Goal: Transaction & Acquisition: Book appointment/travel/reservation

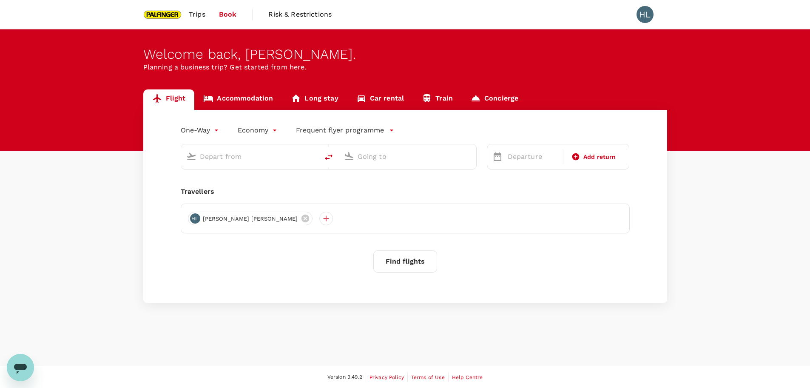
type input "roundtrip"
type input "Singapore Changi (SIN)"
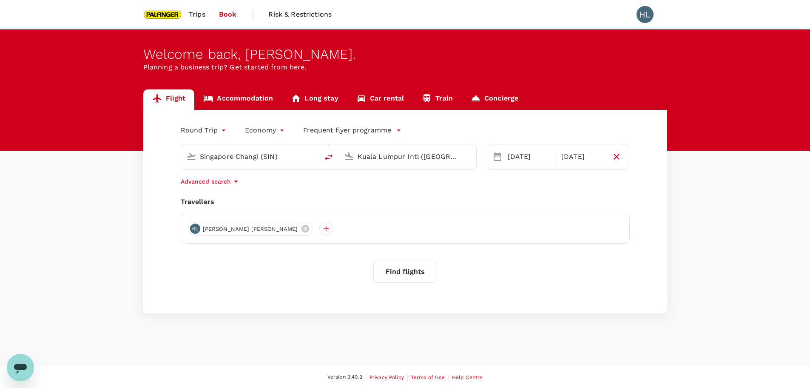
click at [401, 160] on input "Kuala Lumpur Intl (KUL)" at bounding box center [408, 156] width 101 height 13
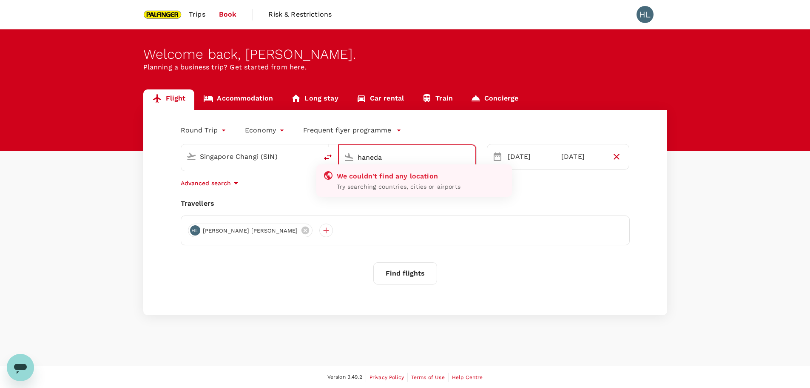
click at [399, 158] on input "haneda" at bounding box center [408, 157] width 100 height 13
type input "n"
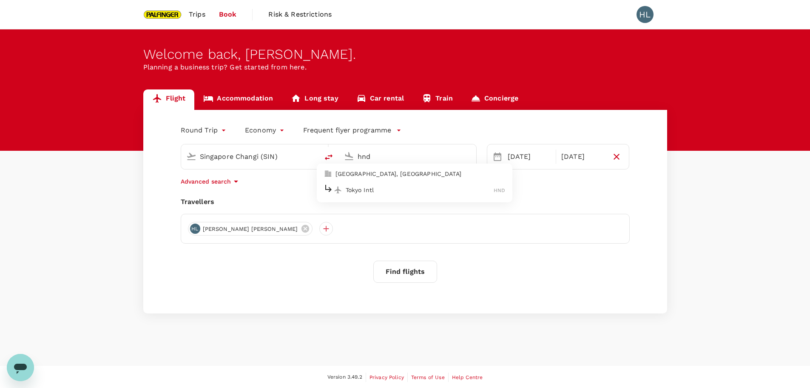
click at [383, 193] on p "Tokyo Intl" at bounding box center [420, 189] width 148 height 9
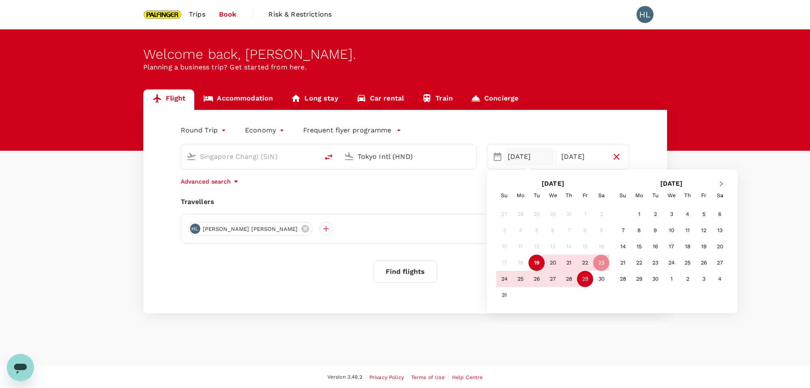
type input "Tokyo Intl (HND)"
click at [718, 185] on button "Next Month" at bounding box center [723, 184] width 14 height 14
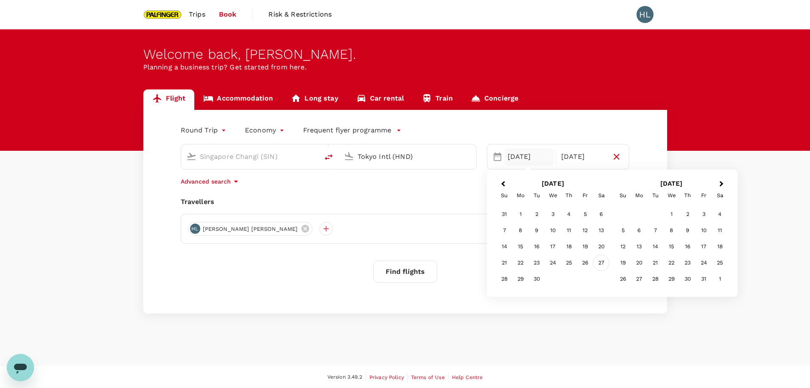
click at [602, 265] on div "27" at bounding box center [601, 262] width 16 height 16
click at [710, 216] on div "3" at bounding box center [704, 214] width 16 height 16
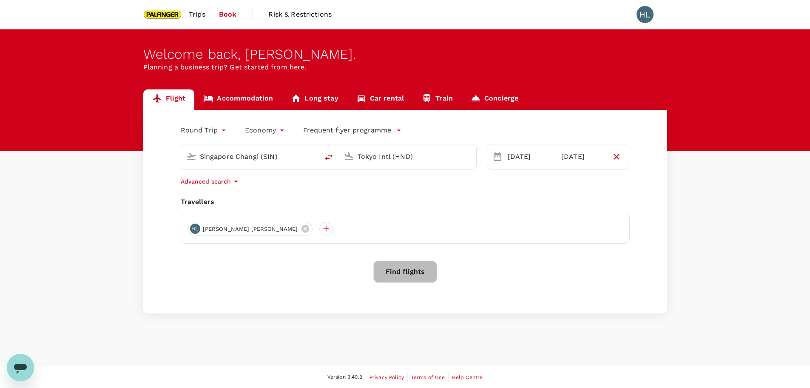
click at [404, 268] on button "Find flights" at bounding box center [406, 271] width 64 height 22
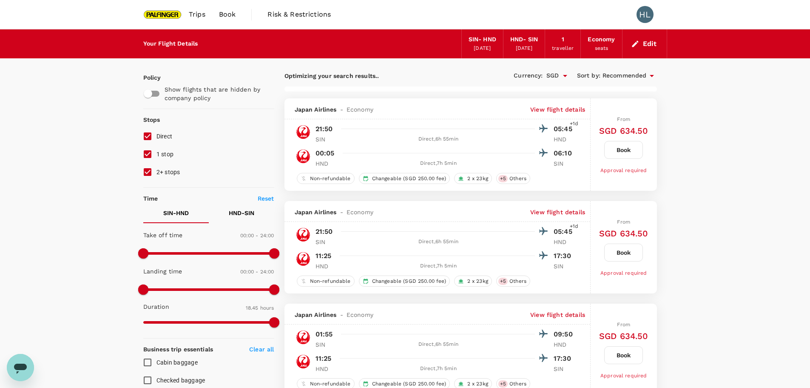
click at [149, 157] on input "1 stop" at bounding box center [148, 154] width 18 height 18
checkbox input "false"
click at [150, 174] on input "2+ stops" at bounding box center [148, 172] width 18 height 18
checkbox input "false"
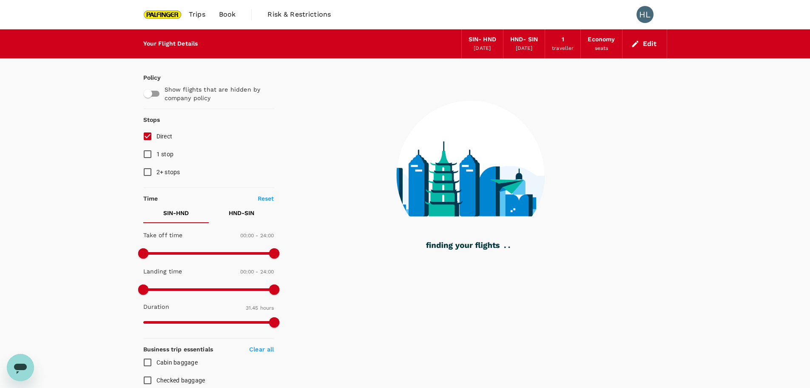
type input "1905"
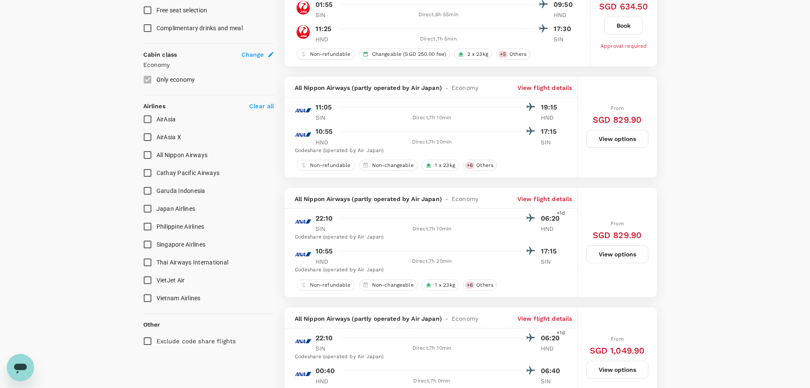
scroll to position [425, 0]
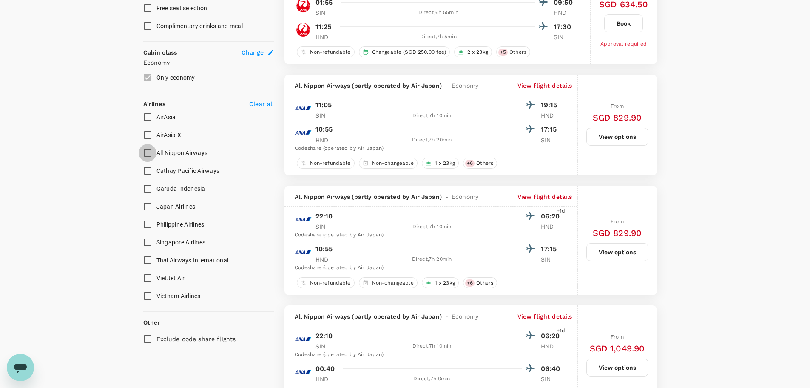
click at [144, 154] on input "All Nippon Airways" at bounding box center [148, 153] width 18 height 18
checkbox input "true"
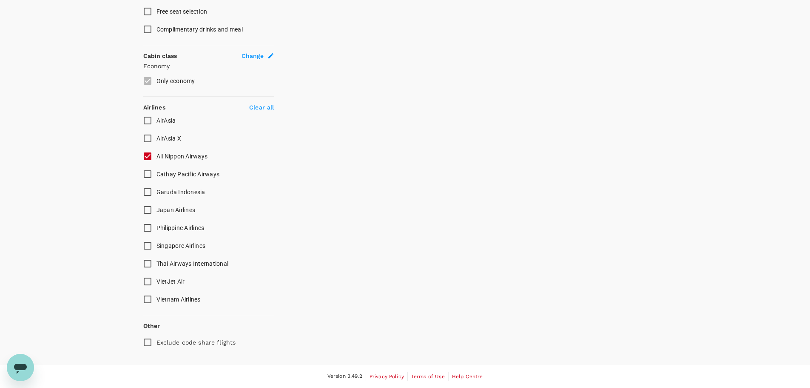
click at [148, 244] on input "Singapore Airlines" at bounding box center [148, 246] width 18 height 18
checkbox input "true"
click at [148, 210] on input "Japan Airlines" at bounding box center [148, 210] width 18 height 18
checkbox input "true"
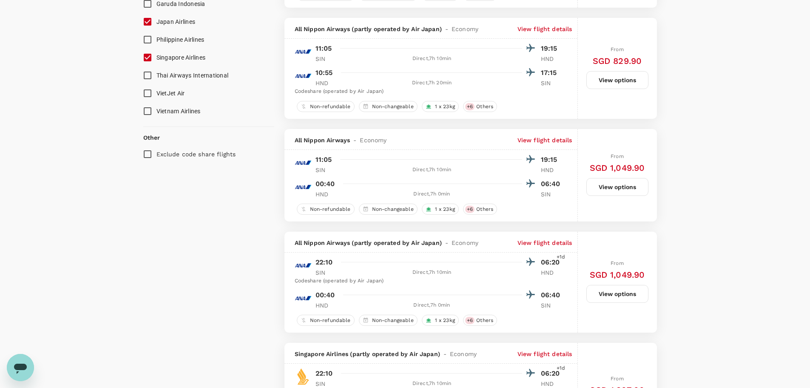
scroll to position [723, 0]
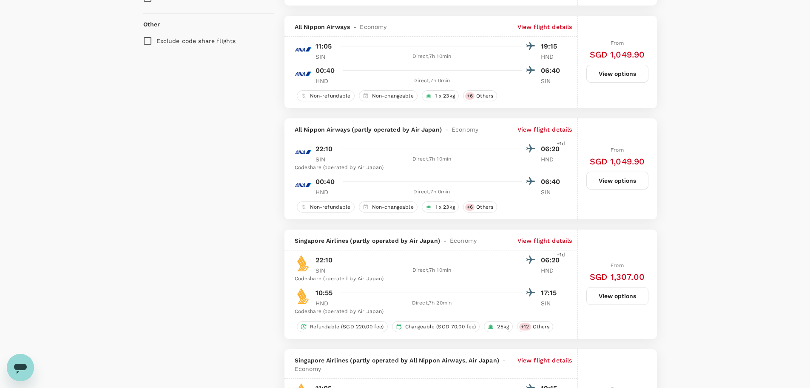
checkbox input "false"
checkbox input "true"
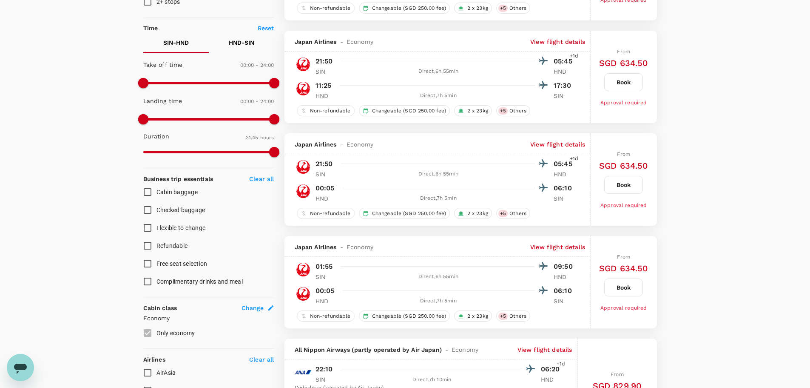
scroll to position [0, 0]
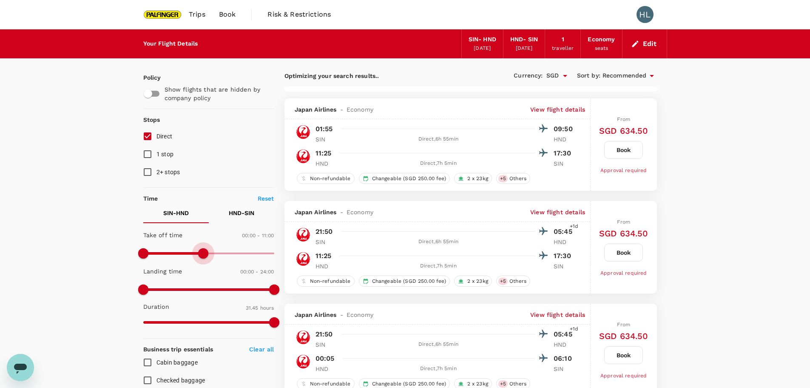
type input "630"
checkbox input "false"
checkbox input "true"
checkbox input "false"
checkbox input "true"
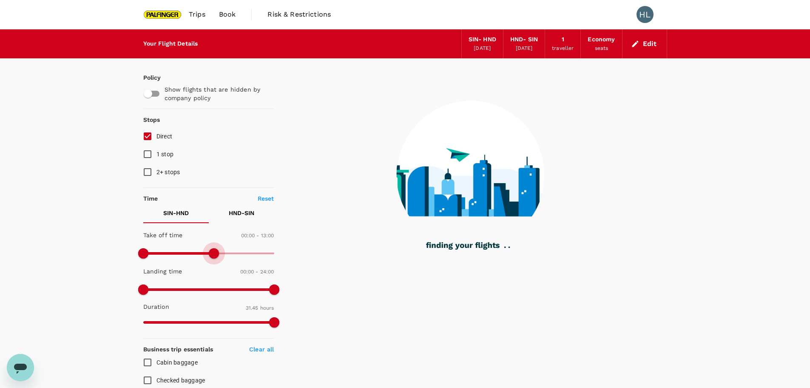
type input "900"
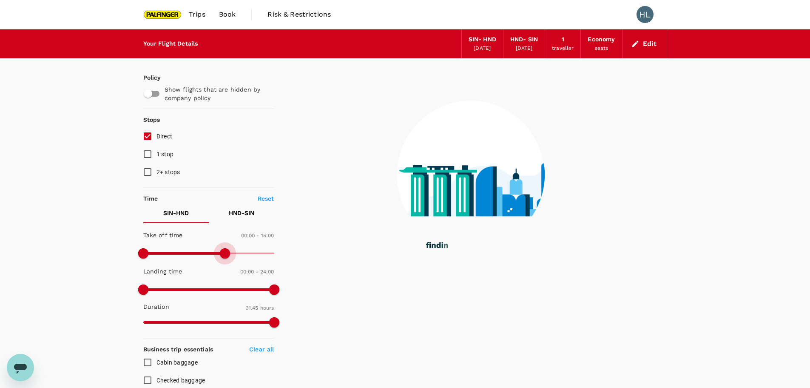
drag, startPoint x: 276, startPoint y: 253, endPoint x: 226, endPoint y: 254, distance: 49.8
click at [226, 254] on span at bounding box center [225, 253] width 10 height 10
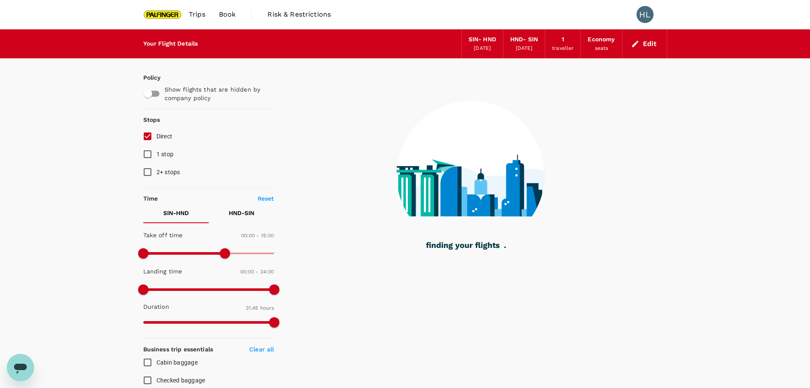
click at [247, 212] on p "HND - SIN" at bounding box center [242, 212] width 26 height 9
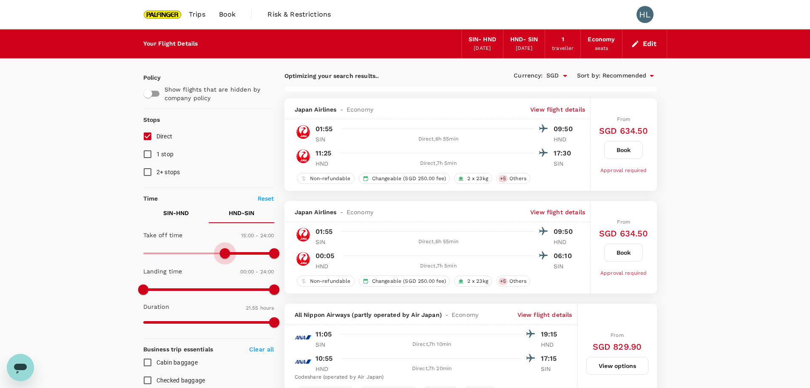
type input "960"
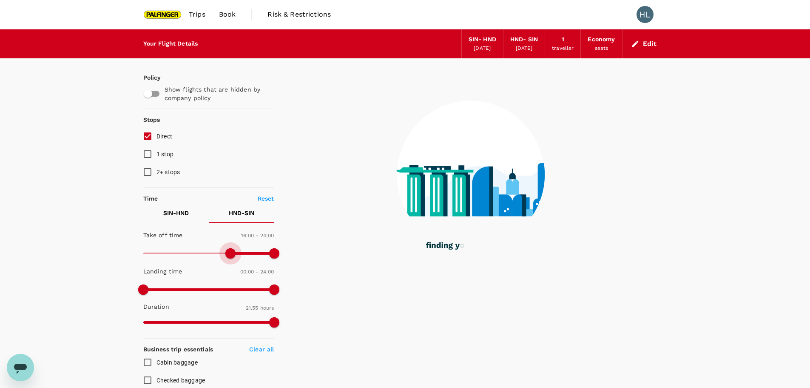
drag, startPoint x: 140, startPoint y: 252, endPoint x: 229, endPoint y: 257, distance: 89.9
click at [229, 257] on span at bounding box center [230, 253] width 10 height 10
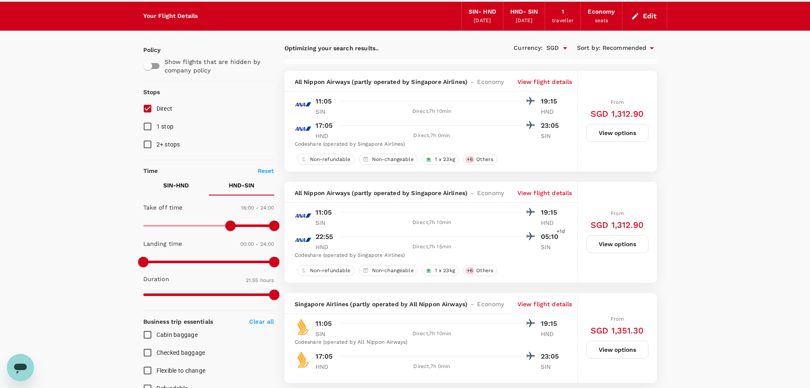
scroll to position [43, 0]
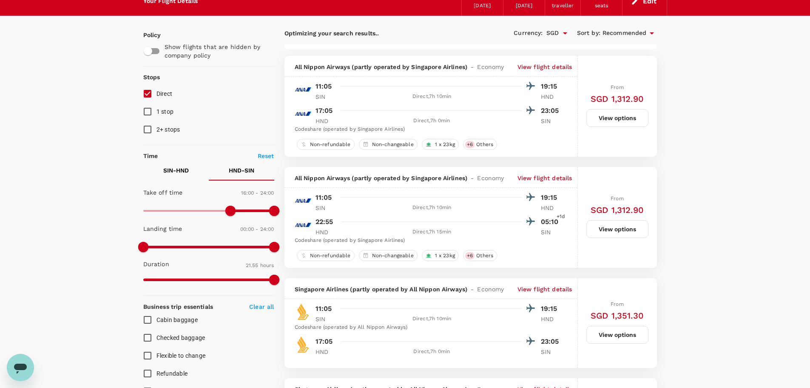
checkbox input "false"
checkbox input "true"
checkbox input "false"
checkbox input "true"
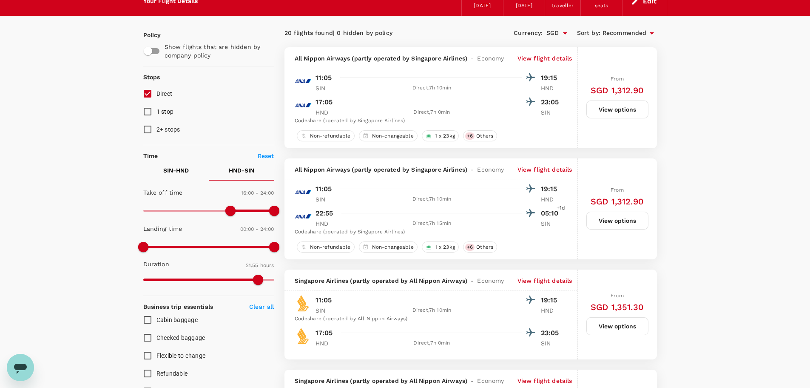
click at [175, 175] on button "SIN - HND" at bounding box center [176, 170] width 66 height 20
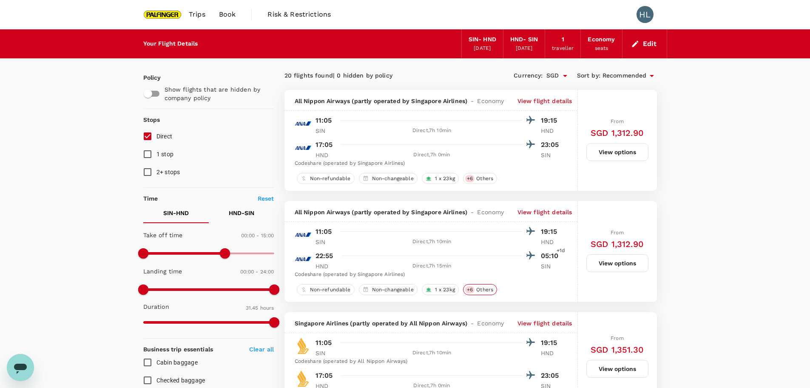
scroll to position [85, 0]
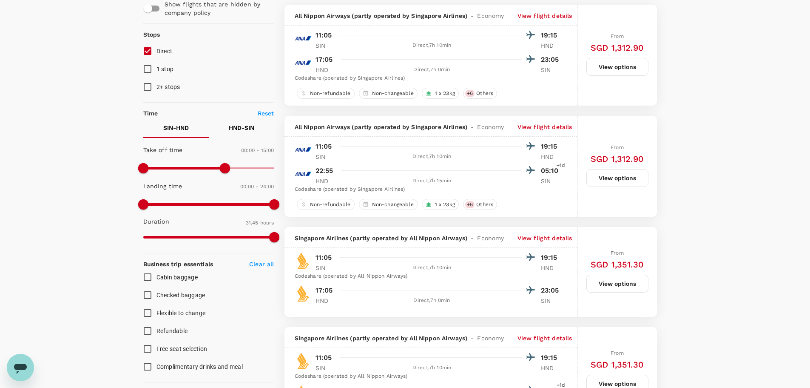
click at [622, 284] on button "View options" at bounding box center [618, 283] width 62 height 18
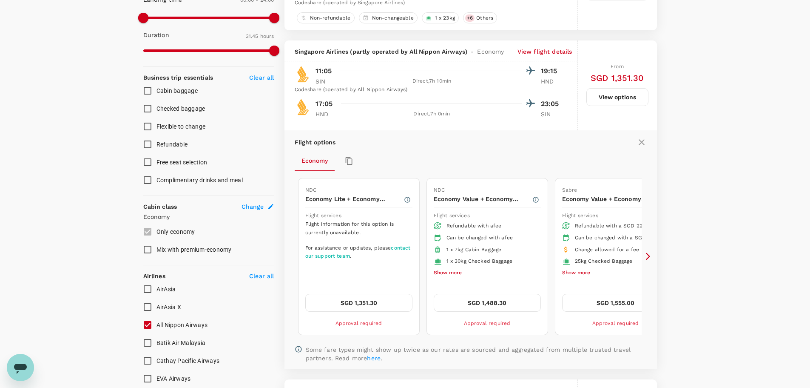
scroll to position [142, 0]
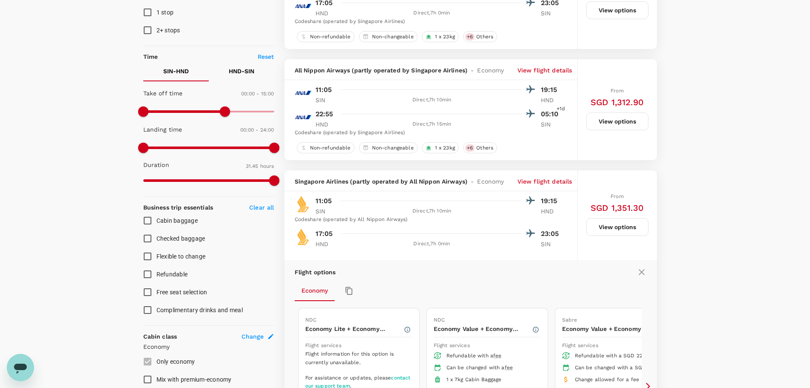
click at [639, 274] on icon at bounding box center [642, 272] width 6 height 6
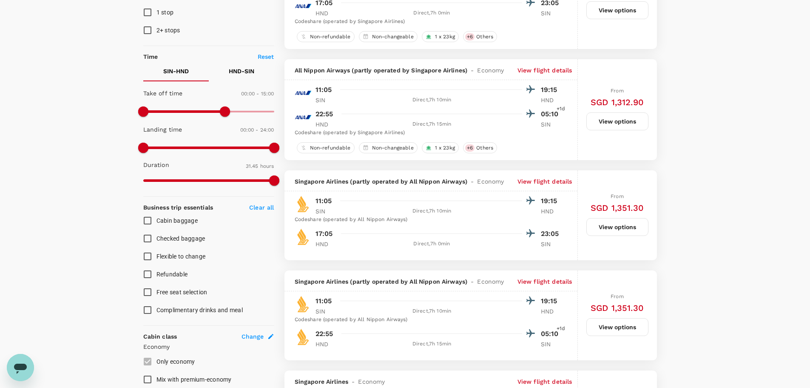
click at [619, 327] on button "View options" at bounding box center [618, 327] width 62 height 18
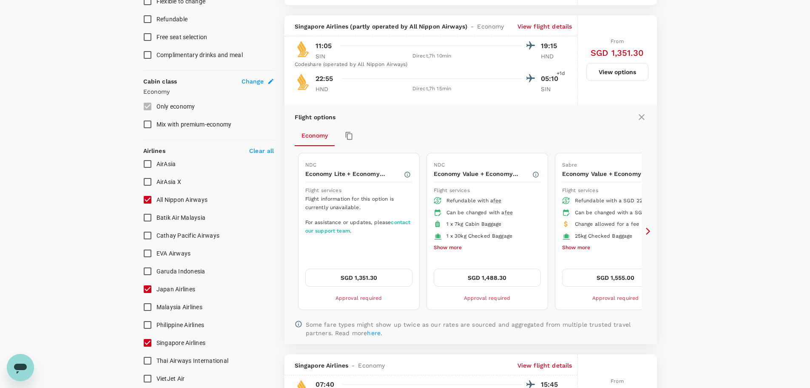
scroll to position [412, 0]
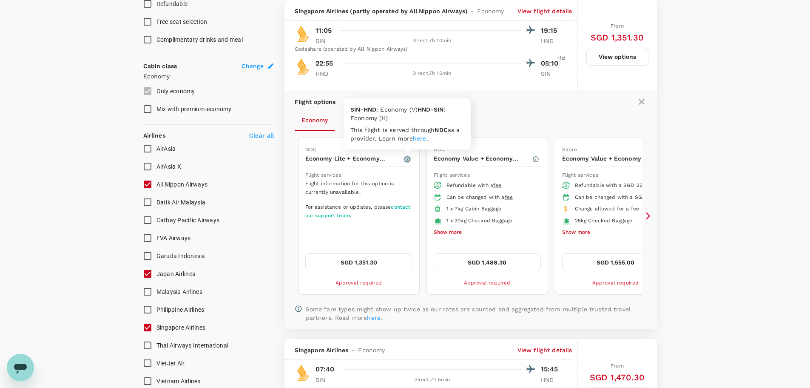
click at [405, 159] on icon "button" at bounding box center [408, 159] width 6 height 6
click at [642, 97] on icon at bounding box center [642, 102] width 10 height 10
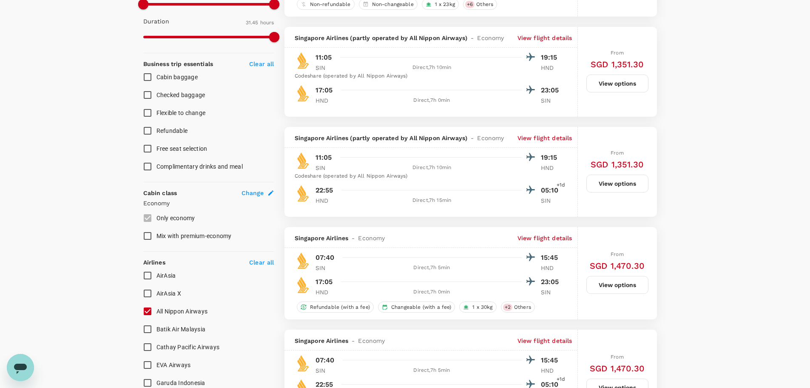
scroll to position [284, 0]
click at [618, 180] on button "View options" at bounding box center [618, 184] width 62 height 18
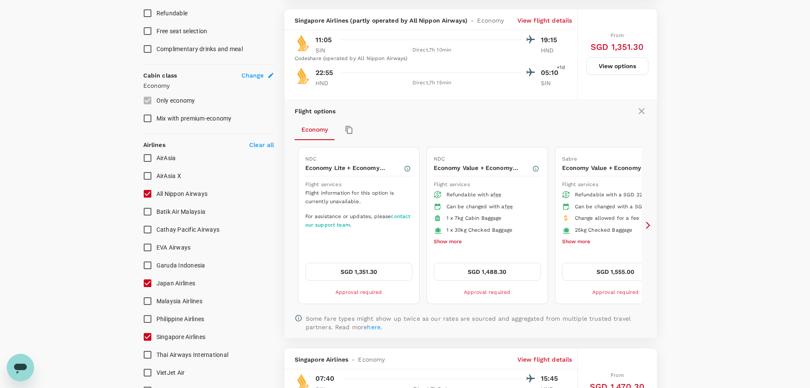
scroll to position [412, 0]
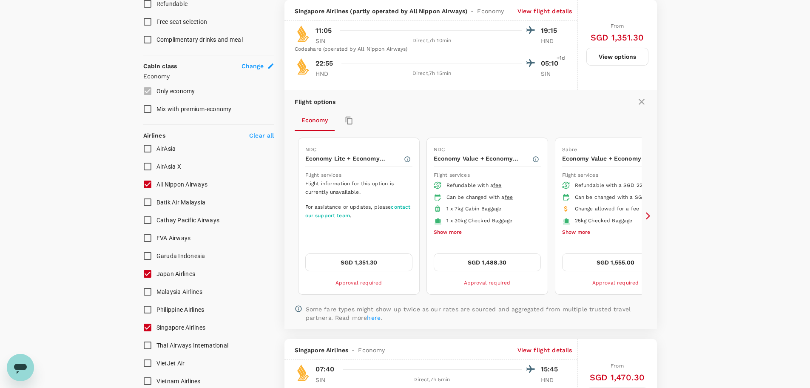
click at [651, 214] on icon at bounding box center [648, 215] width 9 height 9
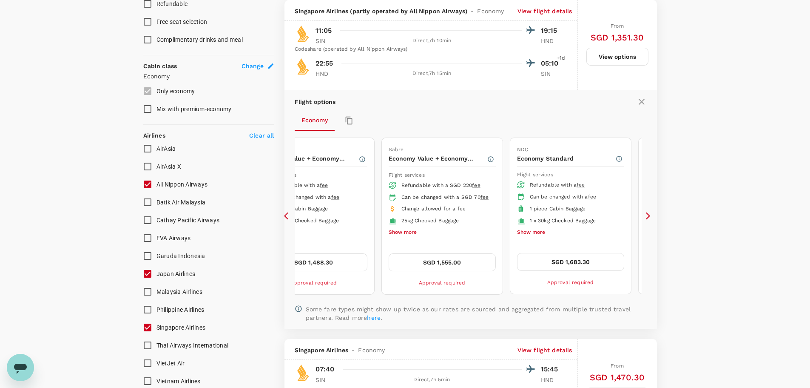
click at [651, 214] on icon at bounding box center [648, 215] width 9 height 9
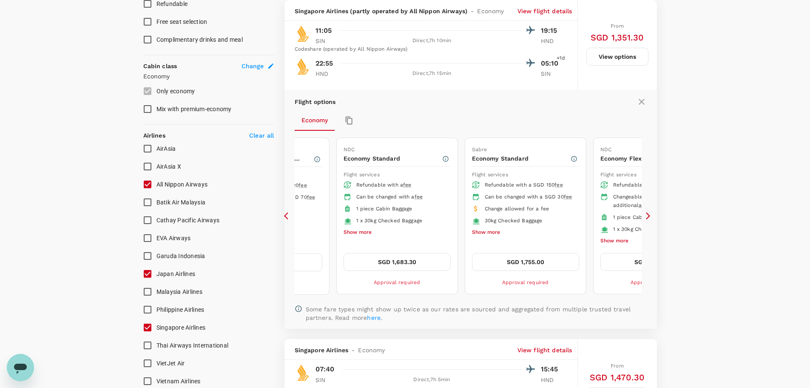
click at [651, 214] on icon at bounding box center [648, 215] width 9 height 9
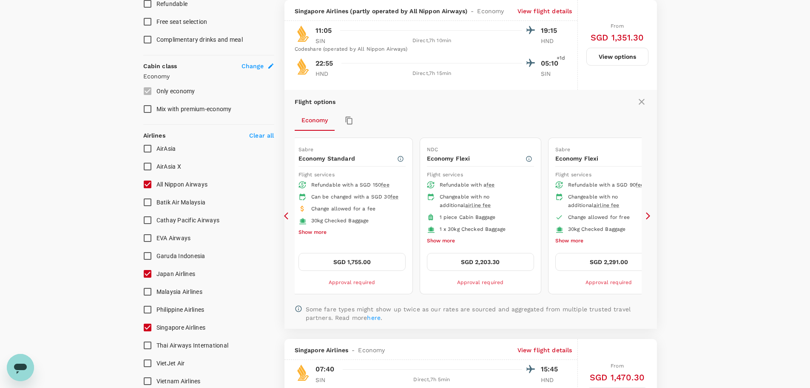
click at [651, 214] on icon at bounding box center [648, 215] width 9 height 9
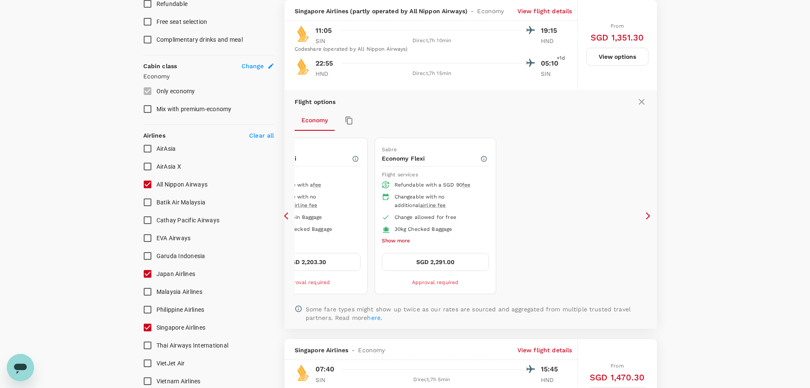
click at [284, 216] on icon at bounding box center [286, 215] width 4 height 7
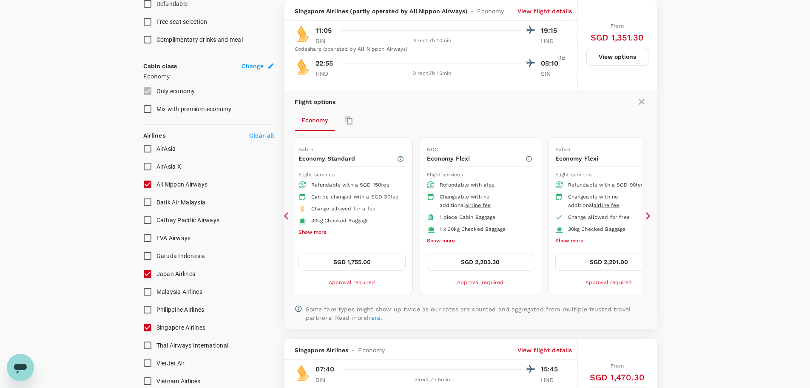
click at [284, 216] on icon at bounding box center [286, 215] width 4 height 7
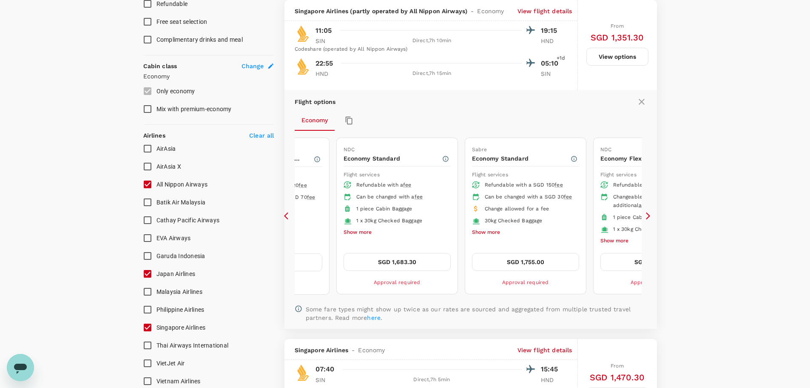
click at [288, 214] on icon at bounding box center [288, 215] width 9 height 9
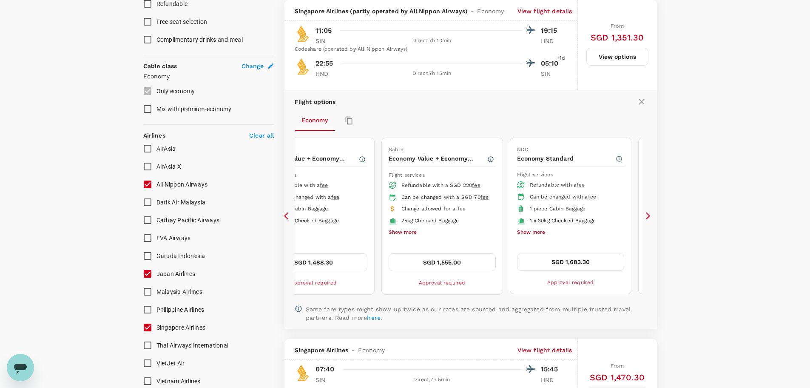
click at [287, 214] on icon at bounding box center [288, 215] width 9 height 9
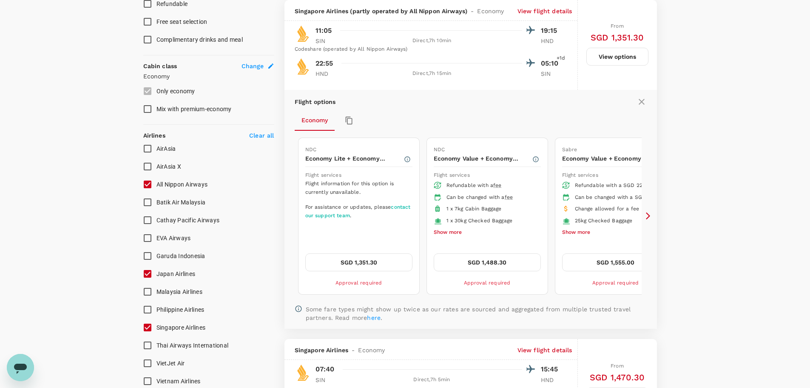
click at [640, 101] on icon at bounding box center [642, 102] width 10 height 10
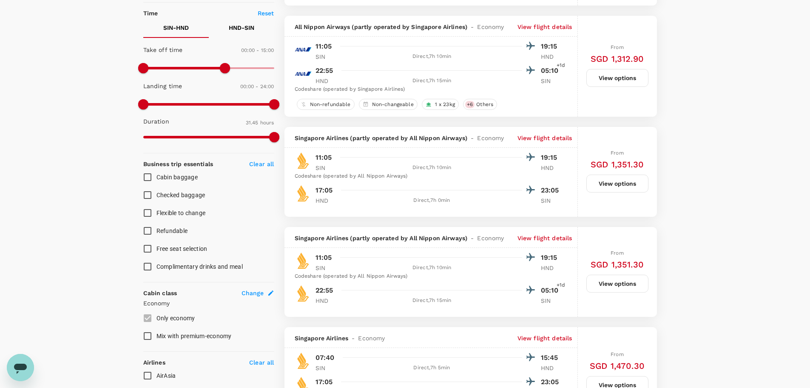
scroll to position [170, 0]
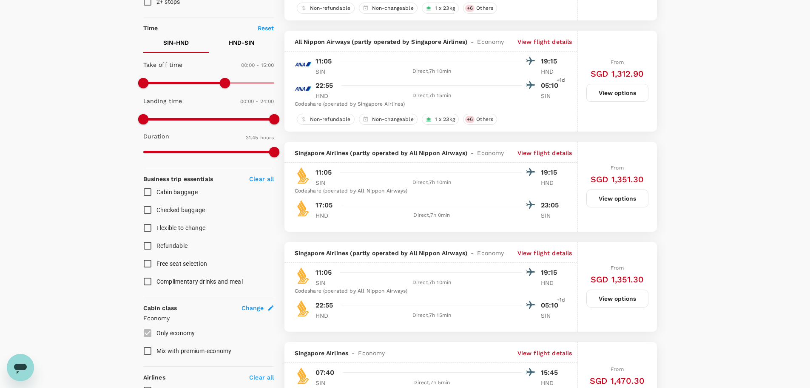
click at [623, 199] on button "View options" at bounding box center [618, 198] width 62 height 18
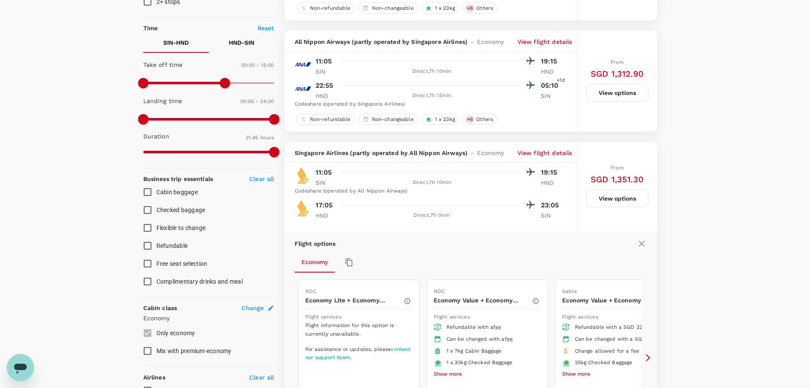
click at [345, 302] on p "Economy Lite + Economy Standard" at bounding box center [354, 300] width 98 height 9
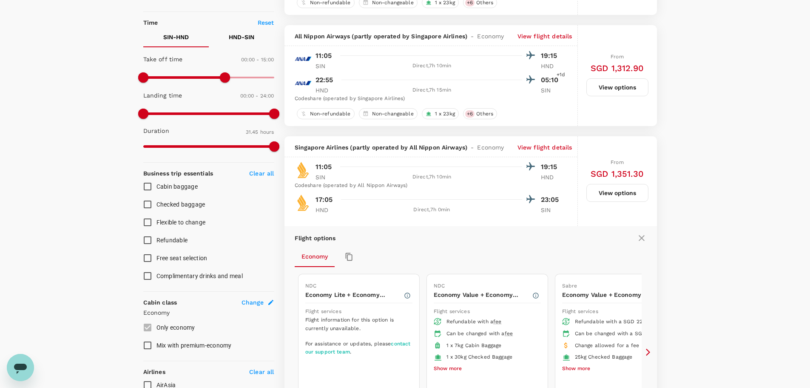
scroll to position [255, 0]
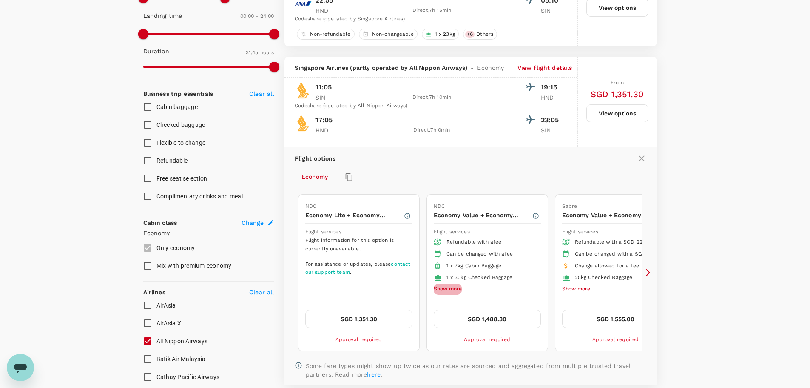
click at [434, 290] on button "Show more" at bounding box center [448, 288] width 28 height 11
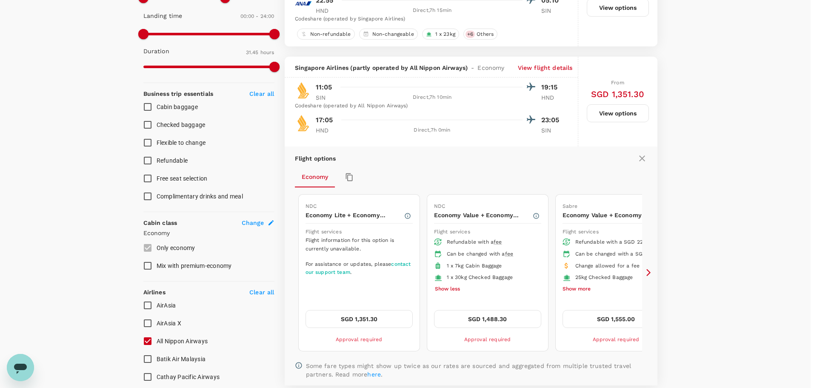
click at [376, 321] on button "SGD 1,351.30" at bounding box center [358, 319] width 107 height 18
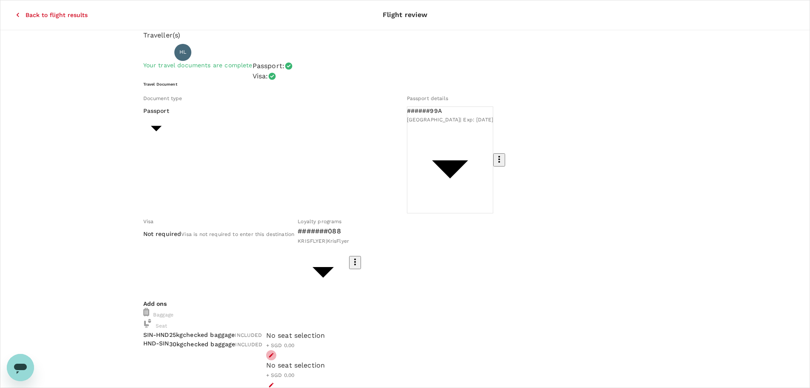
click at [274, 352] on icon "button" at bounding box center [271, 355] width 6 height 6
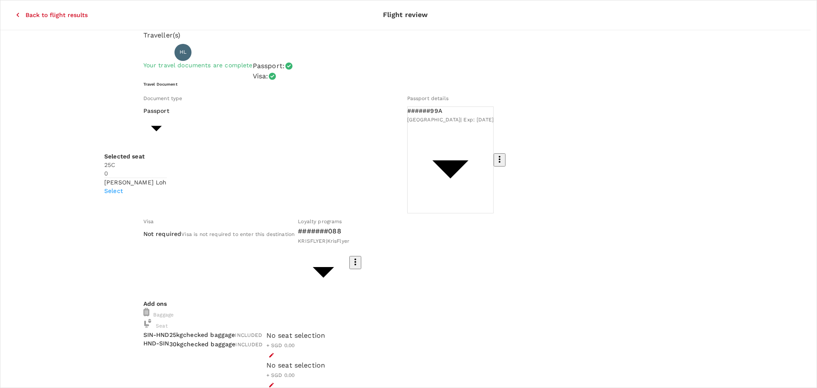
click at [167, 186] on p "Select" at bounding box center [135, 190] width 63 height 9
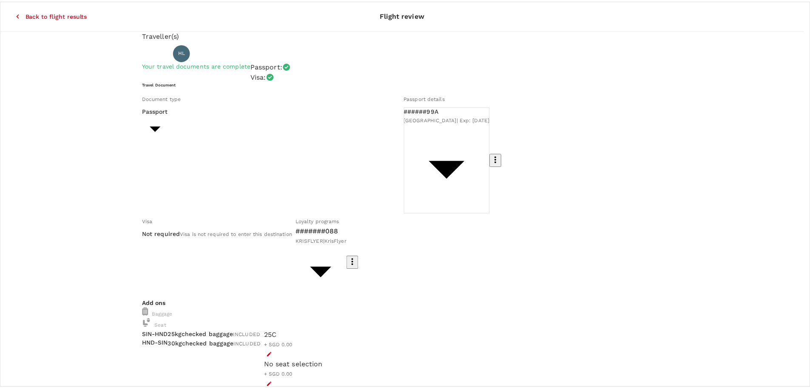
scroll to position [85, 0]
click at [167, 189] on p "Select" at bounding box center [135, 193] width 63 height 9
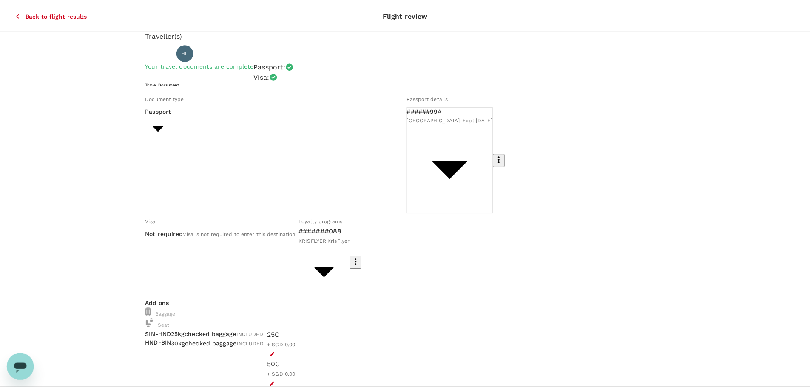
scroll to position [0, 0]
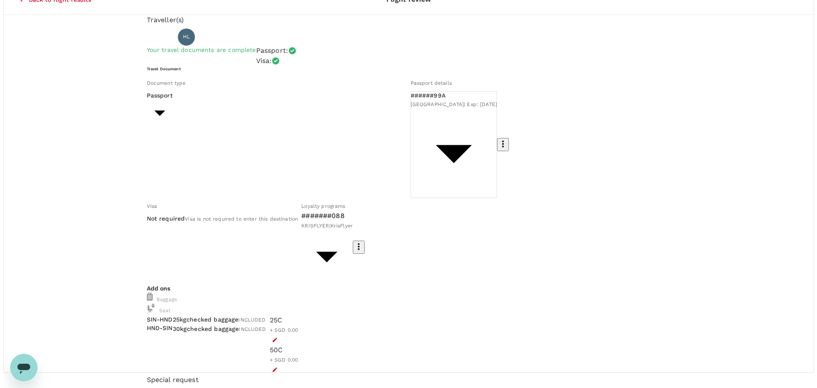
scroll to position [23, 0]
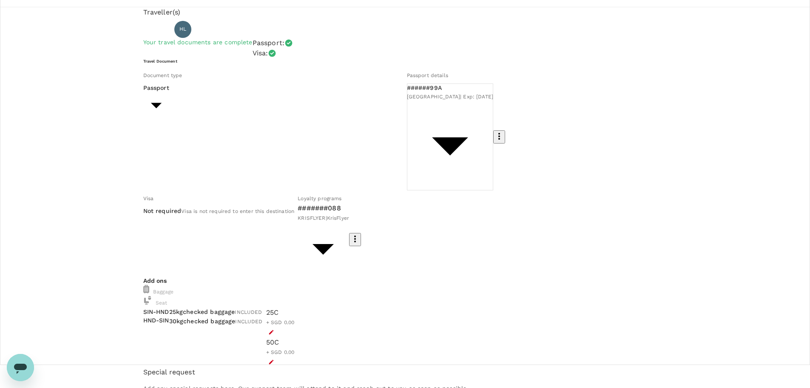
type input "9be03565-66ee-4886-9f8c-c8015ed65526"
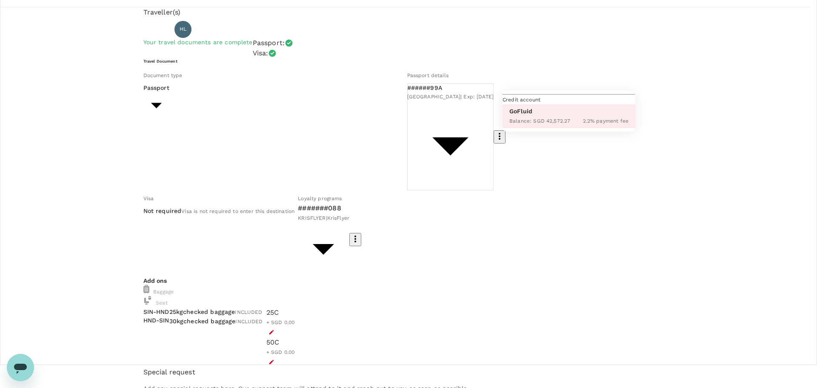
click at [568, 89] on div at bounding box center [408, 194] width 817 height 388
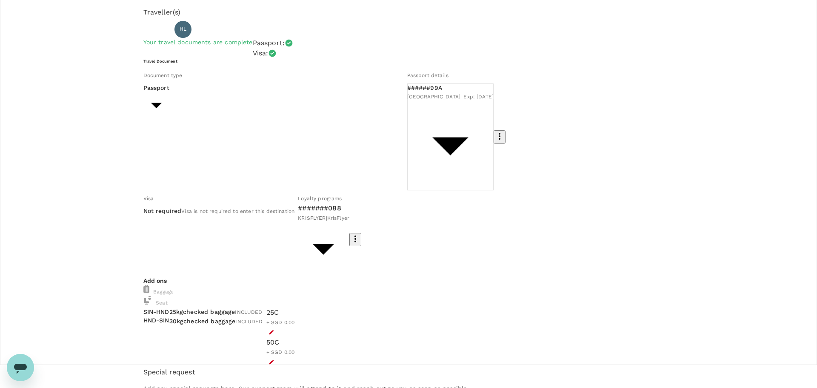
type textarea "trip to PAJ"
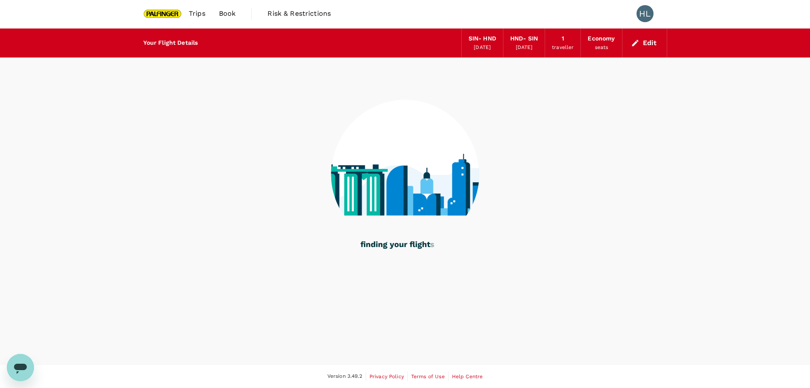
click at [643, 35] on div "Edit" at bounding box center [645, 43] width 45 height 29
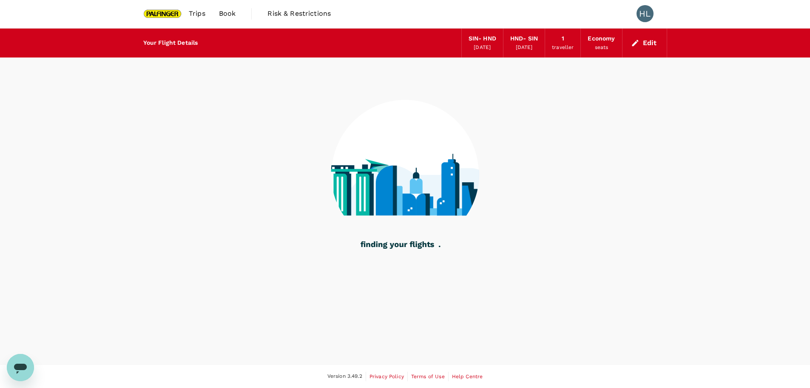
click at [642, 38] on button "Edit" at bounding box center [645, 43] width 31 height 14
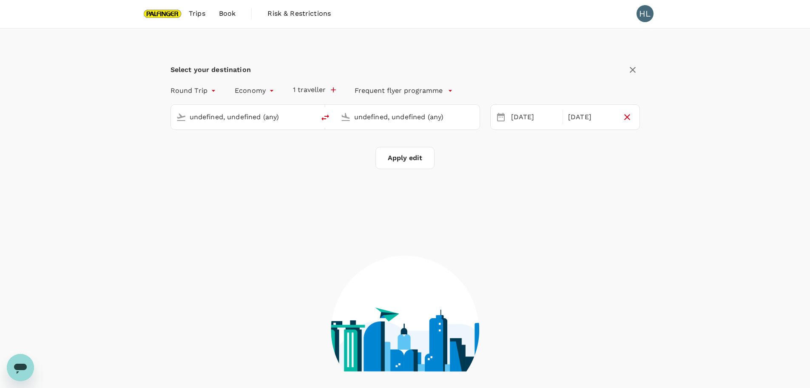
type input "Singapore Changi (SIN)"
type input "Tokyo Intl (HND)"
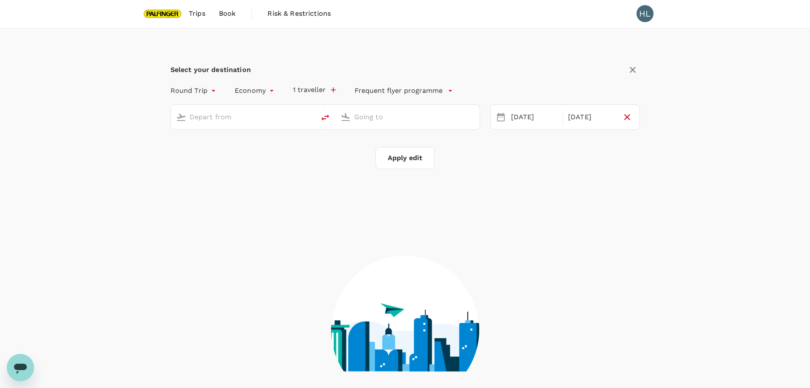
type input "Singapore Changi (SIN)"
type input "Tokyo Intl (HND)"
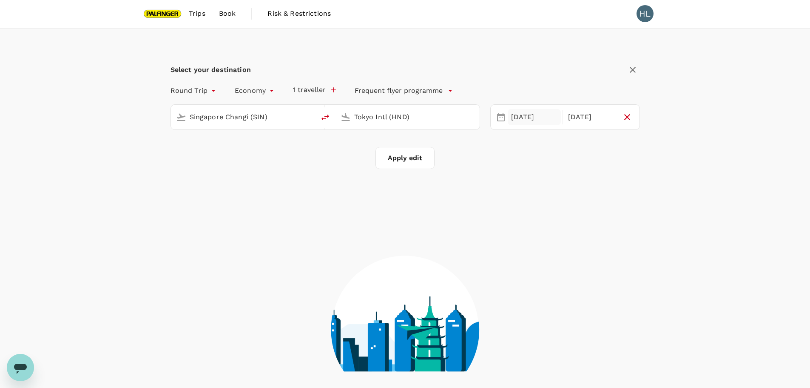
click at [525, 118] on div "[DATE]" at bounding box center [535, 117] width 54 height 17
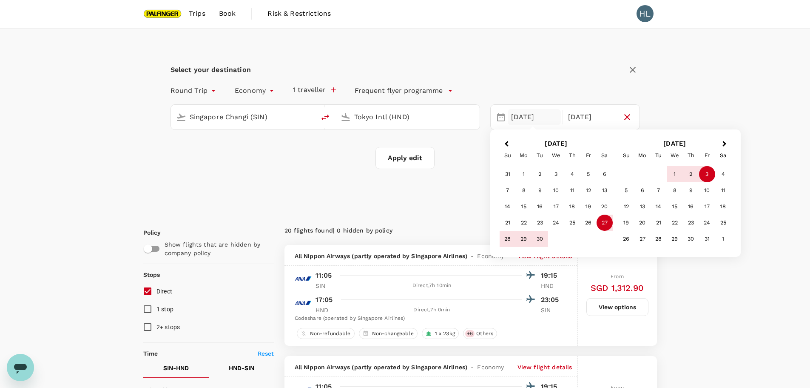
type input "SGD"
type input "900"
type input "1440"
click at [508, 243] on div "28" at bounding box center [508, 239] width 16 height 16
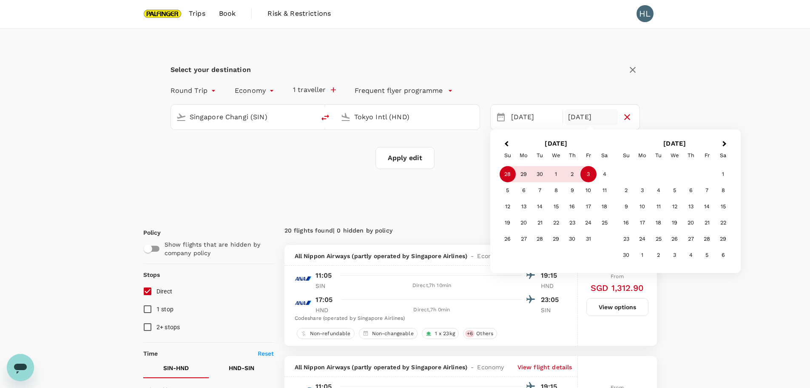
click at [588, 179] on div "3" at bounding box center [589, 174] width 16 height 16
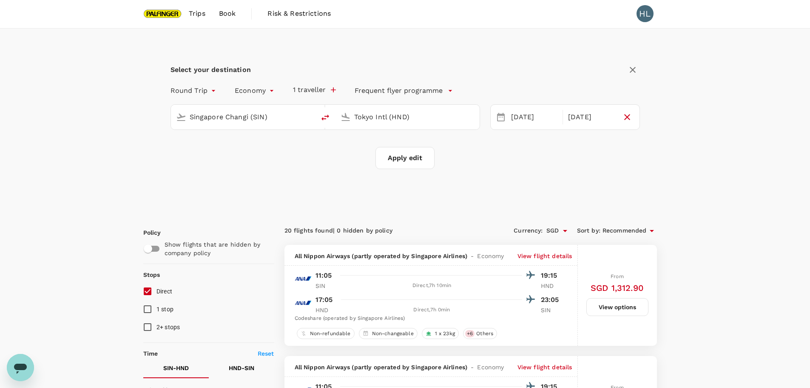
click at [428, 166] on button "Apply edit" at bounding box center [405, 158] width 59 height 22
checkbox input "false"
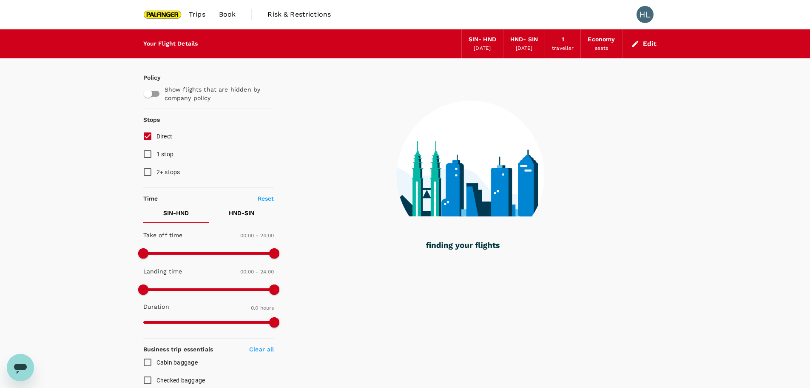
type input "1170"
checkbox input "true"
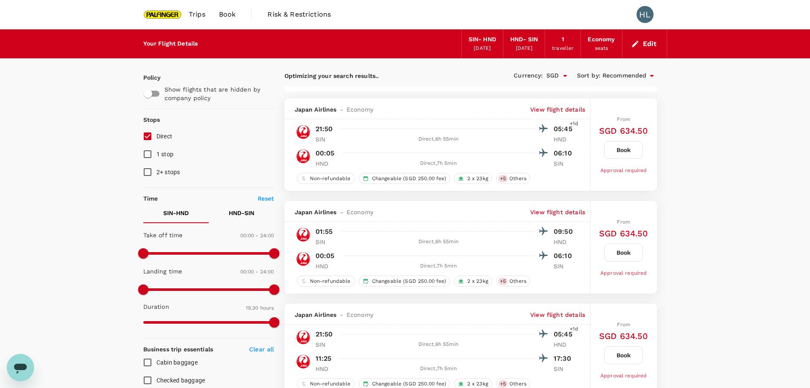
type input "1905"
checkbox input "false"
checkbox input "true"
checkbox input "false"
checkbox input "true"
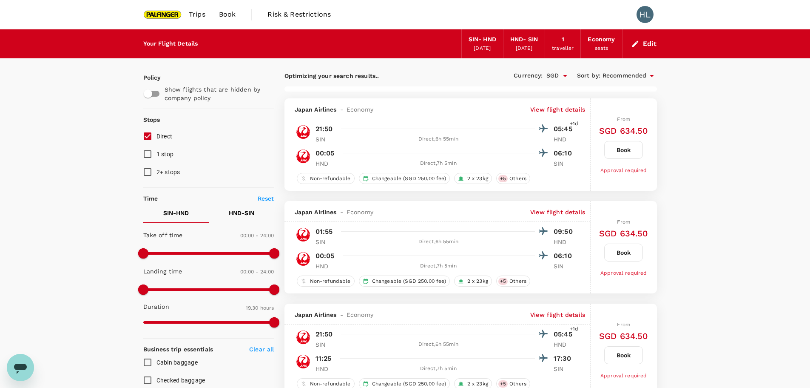
checkbox input "false"
checkbox input "true"
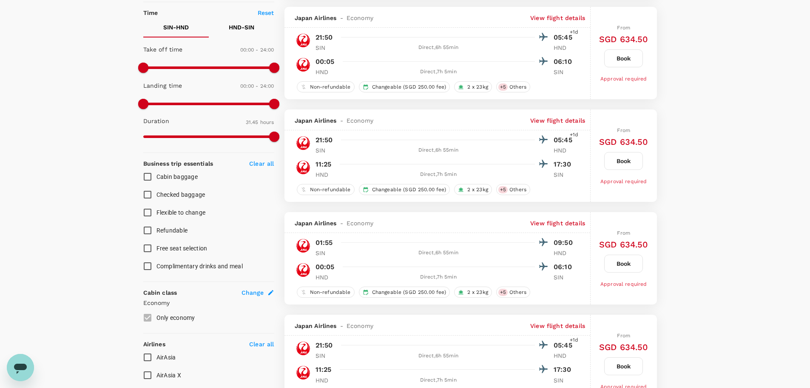
scroll to position [298, 0]
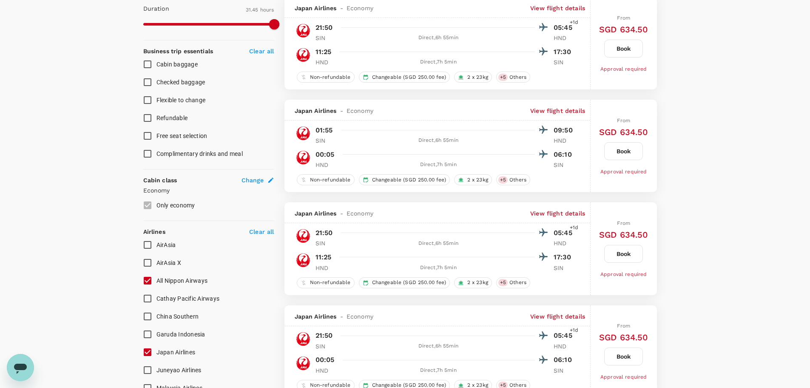
click at [145, 280] on input "All Nippon Airways" at bounding box center [148, 280] width 18 height 18
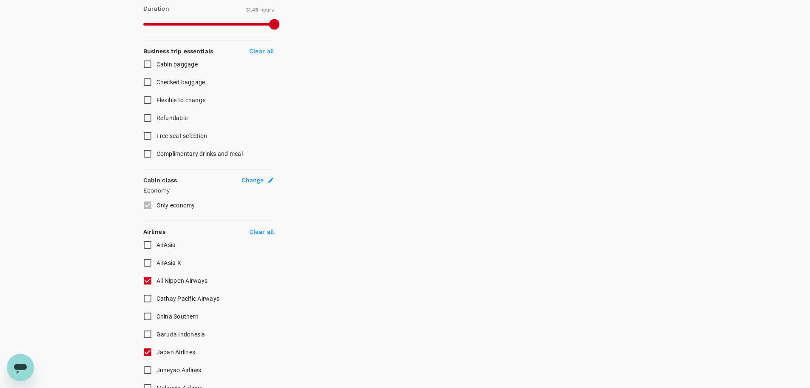
scroll to position [425, 0]
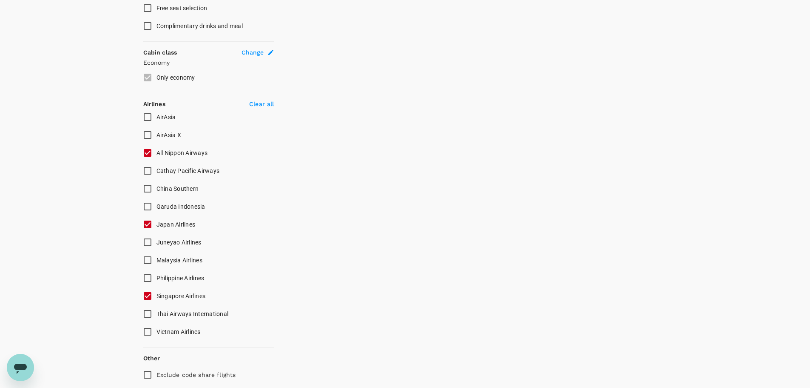
click at [149, 153] on input "All Nippon Airways" at bounding box center [148, 153] width 18 height 18
click at [149, 157] on input "All Nippon Airways" at bounding box center [148, 153] width 18 height 18
checkbox input "true"
click at [146, 224] on input "Japan Airlines" at bounding box center [148, 224] width 18 height 18
checkbox input "false"
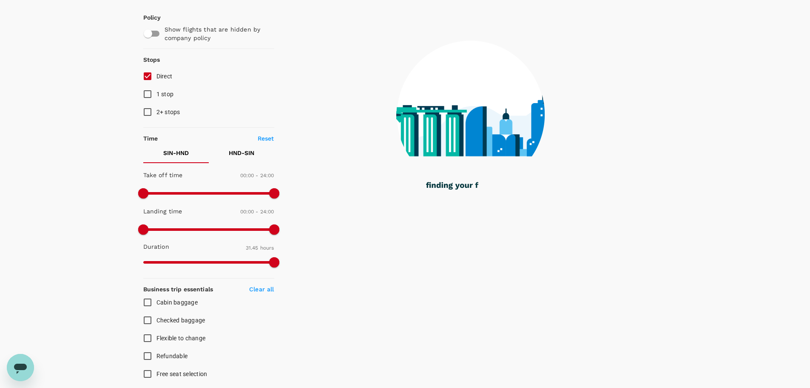
scroll to position [0, 0]
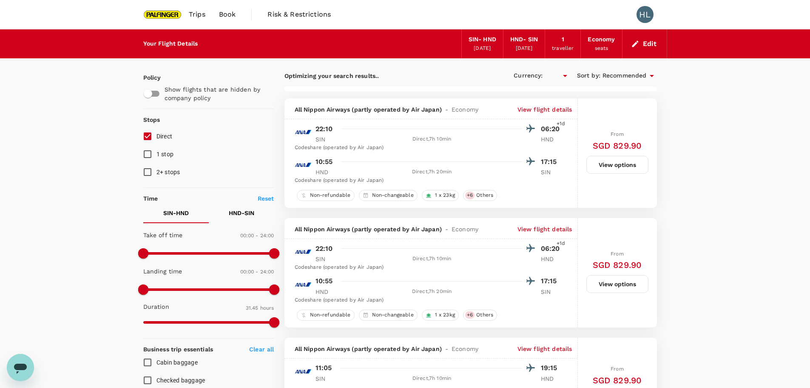
type input "SGD"
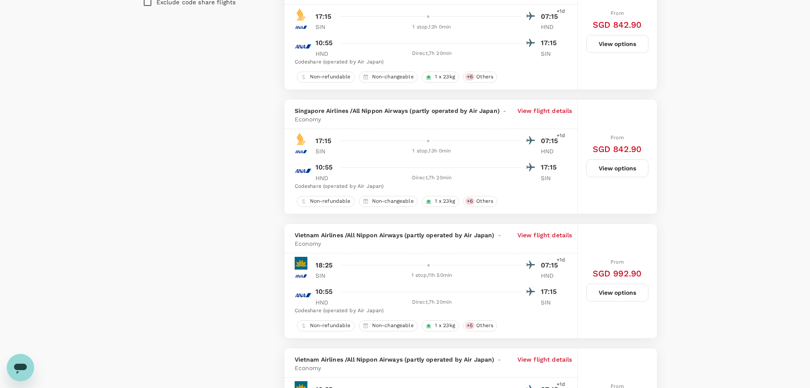
scroll to position [808, 0]
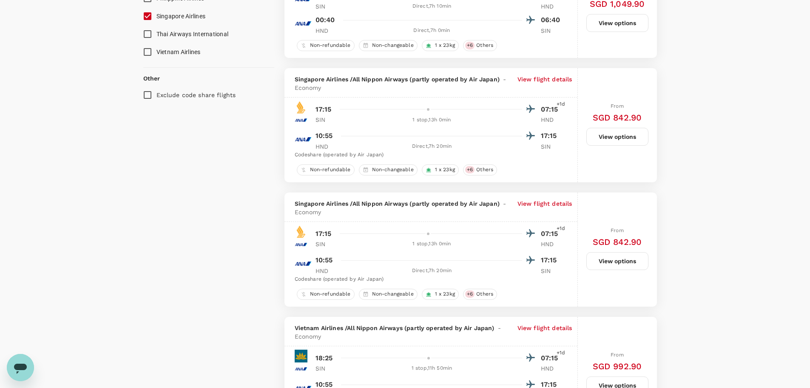
checkbox input "false"
checkbox input "true"
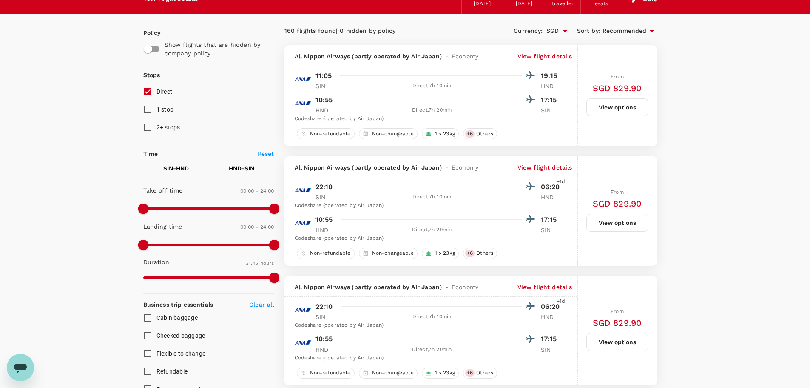
scroll to position [0, 0]
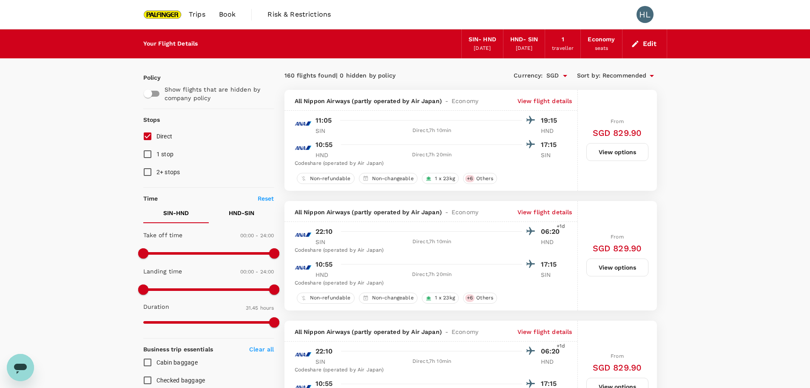
click at [641, 10] on div "HL" at bounding box center [645, 14] width 17 height 17
click at [650, 19] on div "HL" at bounding box center [645, 14] width 17 height 17
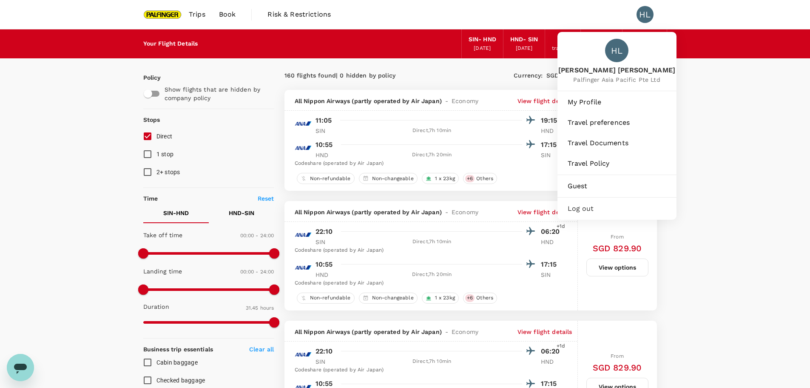
click at [610, 62] on div "[PERSON_NAME] Shan [PERSON_NAME] Palfinger Asia Pacific Pte Ltd" at bounding box center [617, 61] width 119 height 59
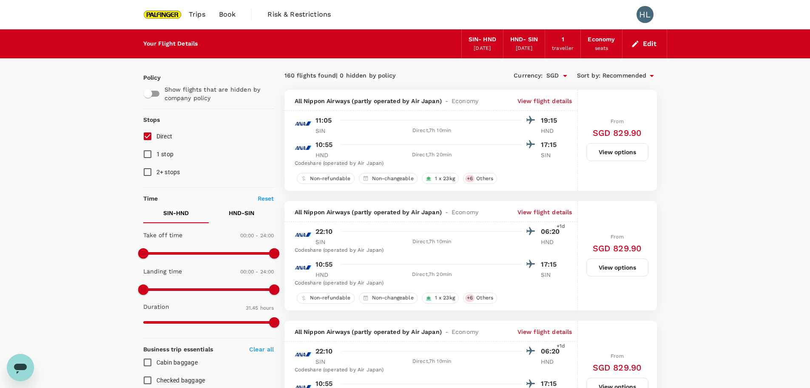
click at [166, 13] on img at bounding box center [162, 14] width 39 height 19
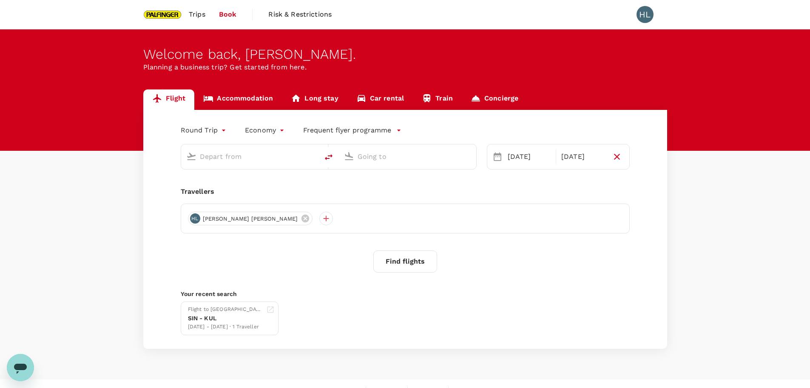
type input "Singapore Changi (SIN)"
type input "Tokyo Intl (HND)"
type input "Singapore Changi (SIN)"
type input "Tokyo Intl (HND)"
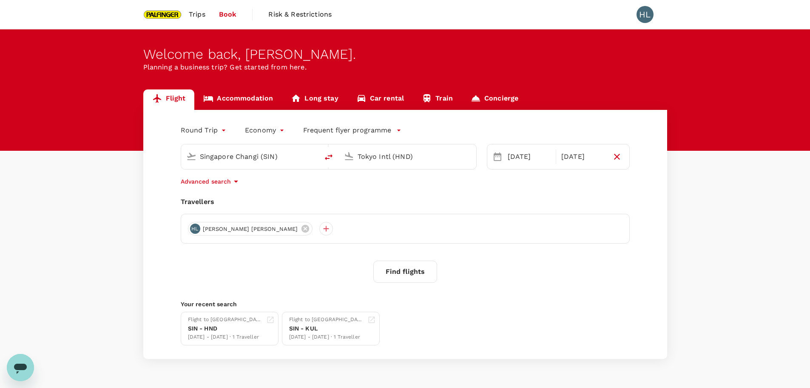
click at [190, 11] on span "Trips" at bounding box center [197, 14] width 17 height 10
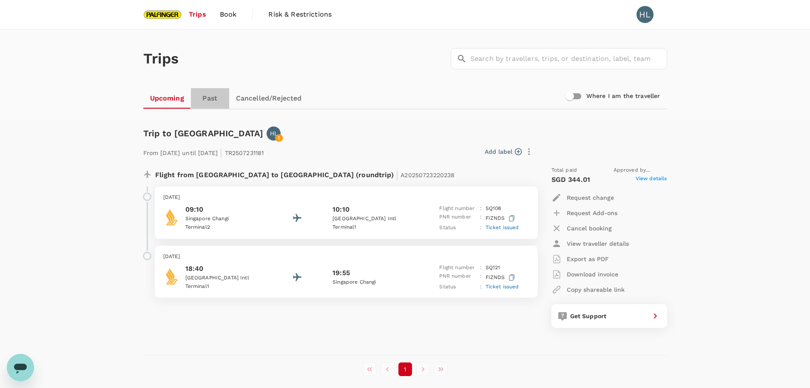
click at [212, 97] on link "Past" at bounding box center [210, 98] width 38 height 20
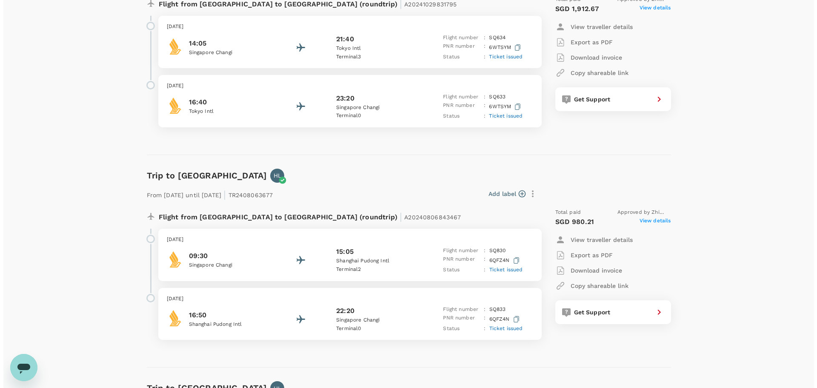
scroll to position [170, 0]
click at [656, 222] on span "View details" at bounding box center [651, 222] width 31 height 10
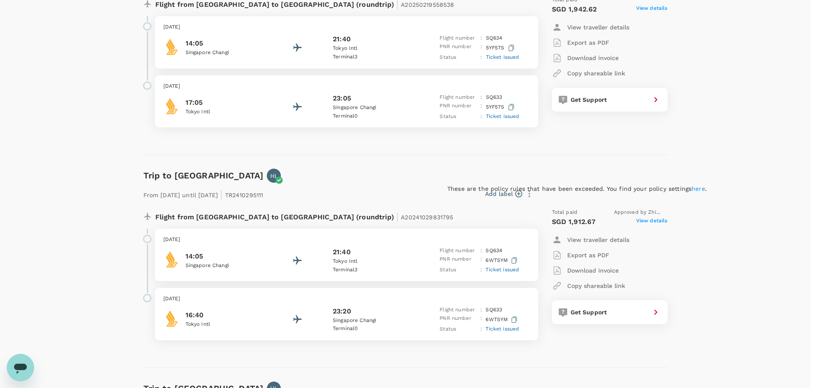
click at [691, 185] on link "here" at bounding box center [698, 188] width 14 height 7
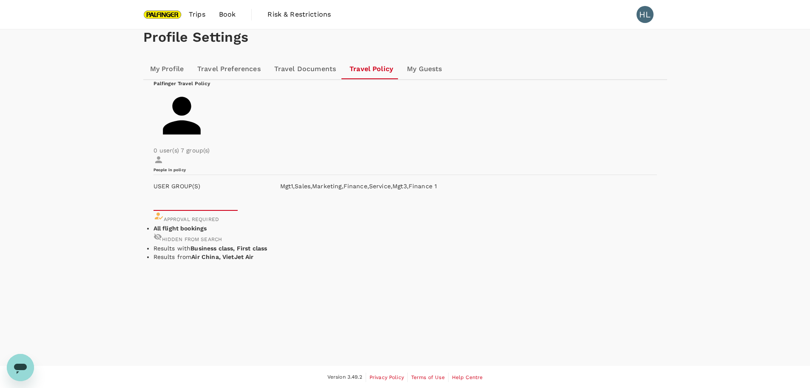
click at [0, 0] on p "Accommodation" at bounding box center [0, 0] width 0 height 0
click at [0, 0] on p "Train" at bounding box center [0, 0] width 0 height 0
click at [0, 0] on button "Flight" at bounding box center [0, 0] width 0 height 0
click at [160, 79] on link "My Profile" at bounding box center [167, 69] width 48 height 20
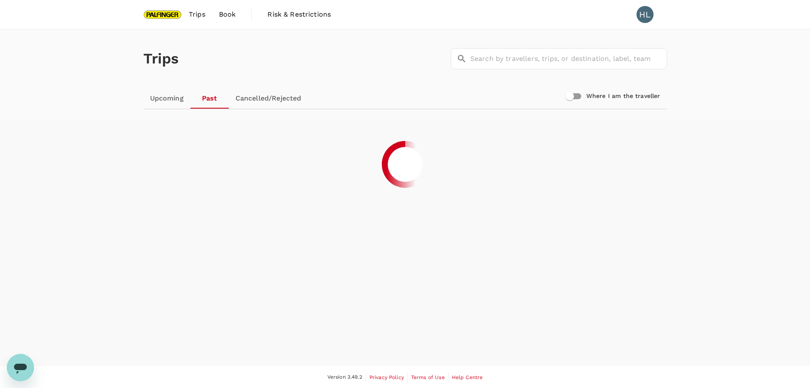
scroll to position [1, 0]
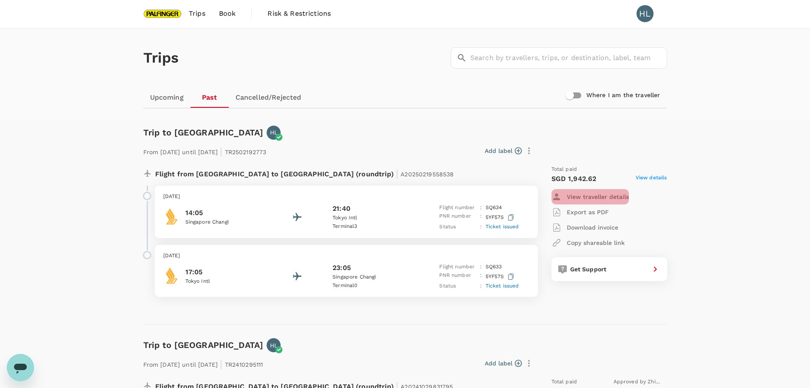
click at [585, 198] on p "View traveller details" at bounding box center [598, 196] width 62 height 9
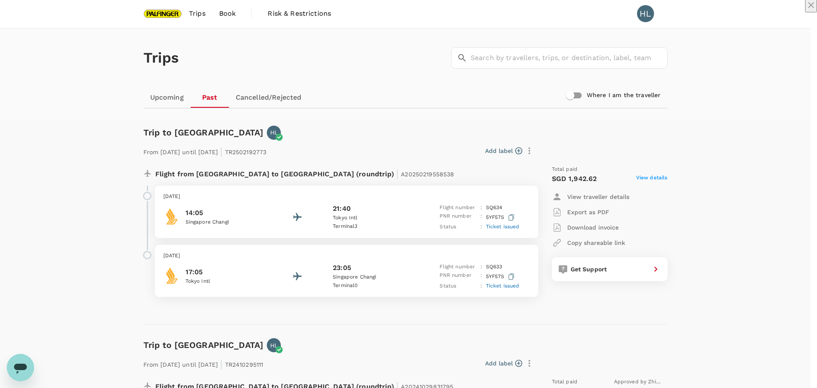
click at [806, 10] on icon "close" at bounding box center [811, 5] width 10 height 10
click at [647, 176] on span "View details" at bounding box center [651, 179] width 31 height 10
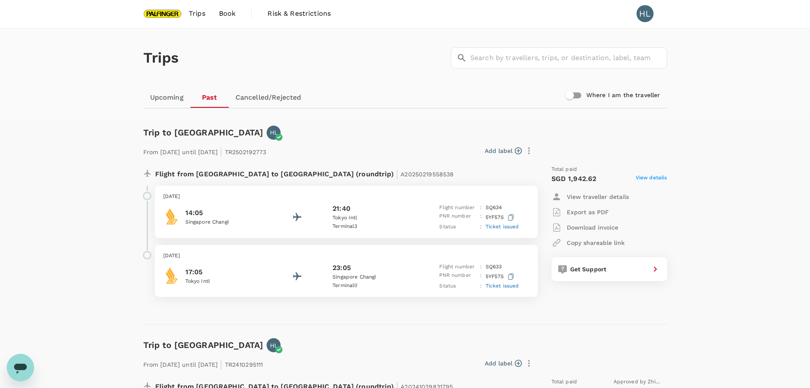
click at [594, 211] on p "Export as PDF" at bounding box center [588, 212] width 42 height 9
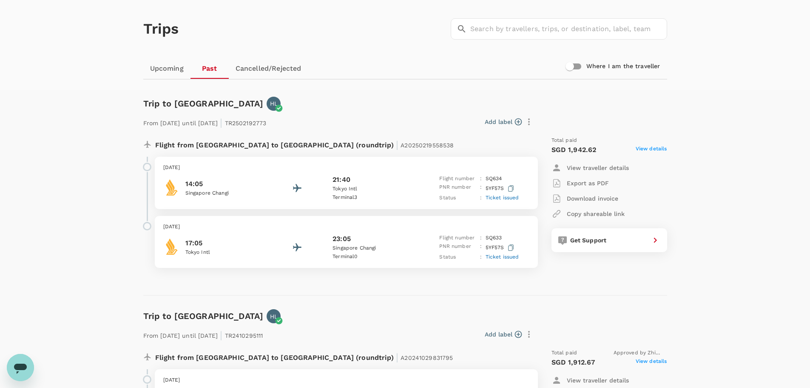
scroll to position [43, 0]
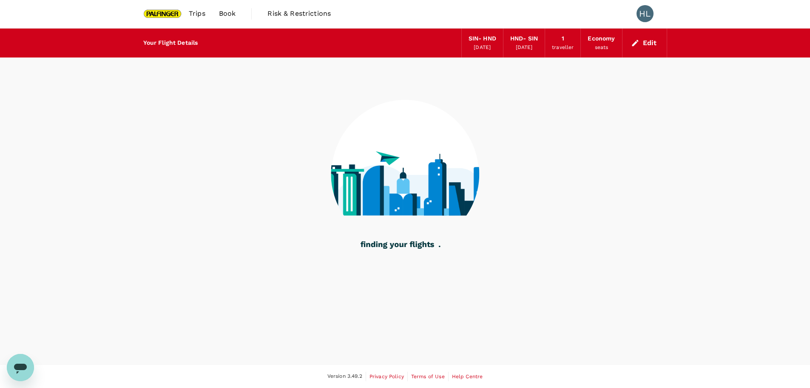
click at [652, 42] on button "Edit" at bounding box center [645, 43] width 31 height 14
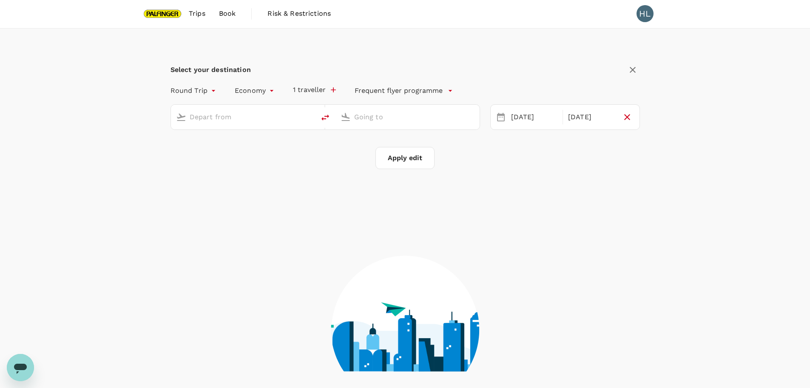
type input "Singapore Changi (SIN)"
type input "Tokyo Intl (HND)"
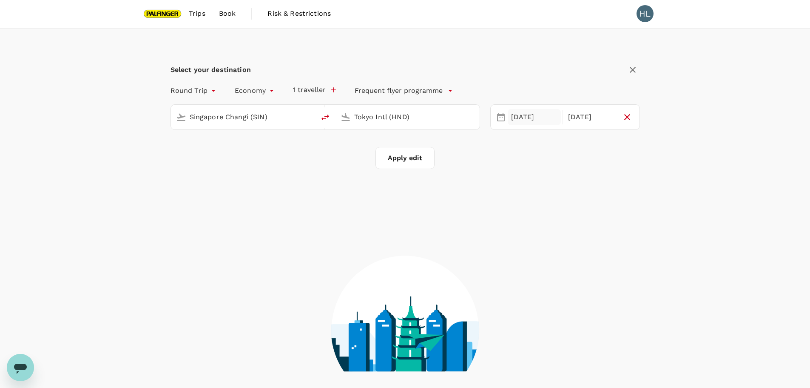
click at [512, 117] on div "28 Sep" at bounding box center [535, 117] width 54 height 17
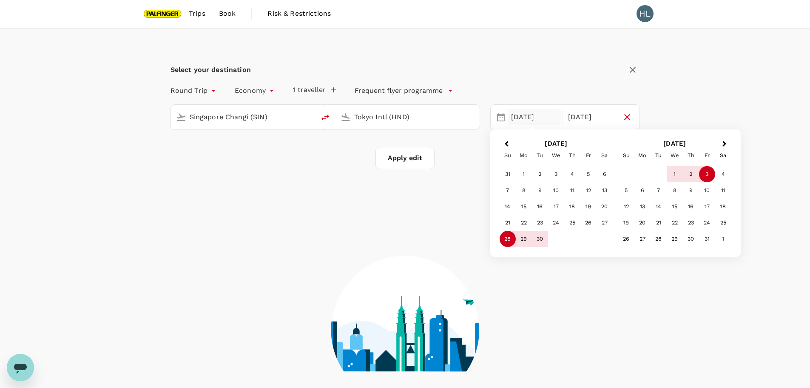
click at [699, 80] on div "Select your destination Round Trip roundtrip Economy economy 1 traveller Freque…" at bounding box center [405, 239] width 810 height 420
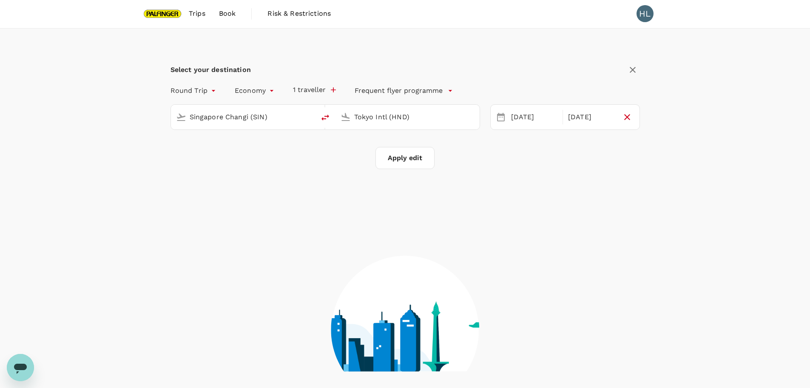
click at [421, 156] on button "Apply edit" at bounding box center [405, 158] width 59 height 22
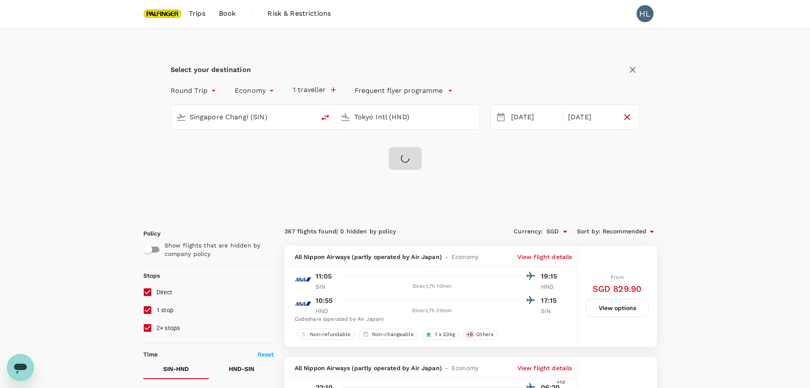
checkbox input "false"
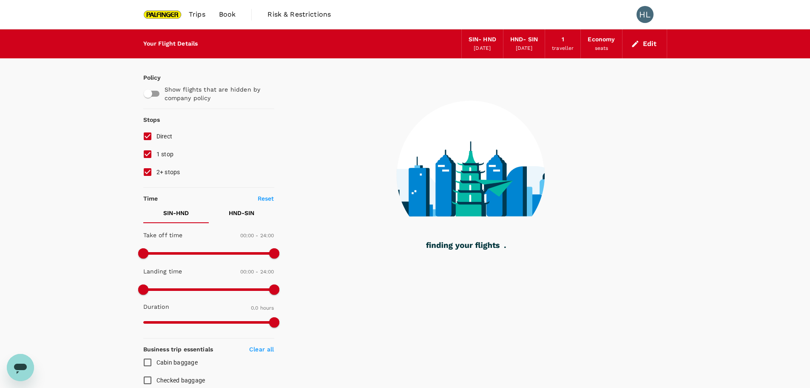
type input "1125"
checkbox input "true"
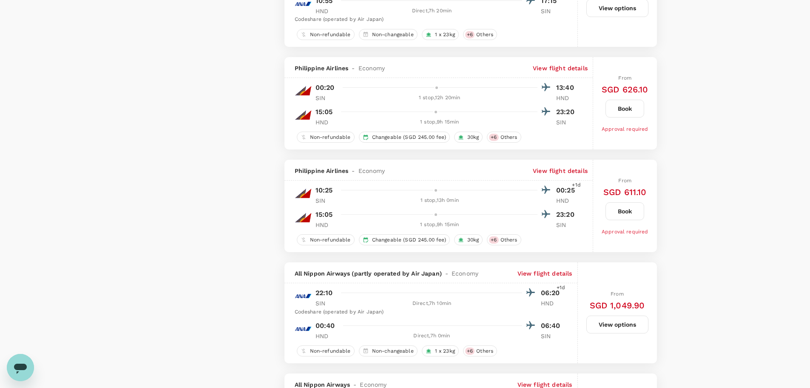
scroll to position [893, 0]
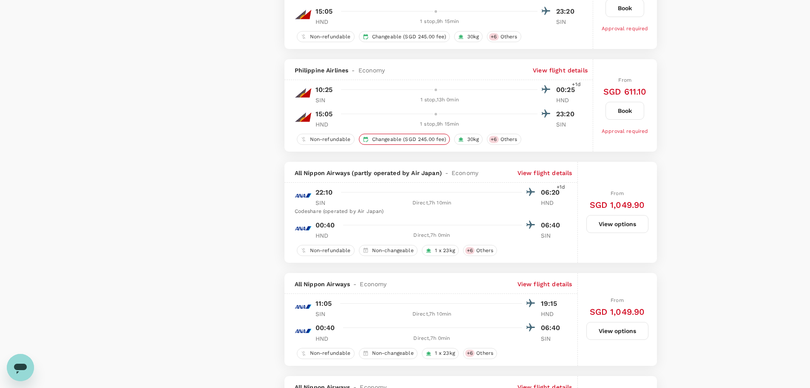
type input "1905"
checkbox input "false"
checkbox input "true"
checkbox input "false"
checkbox input "true"
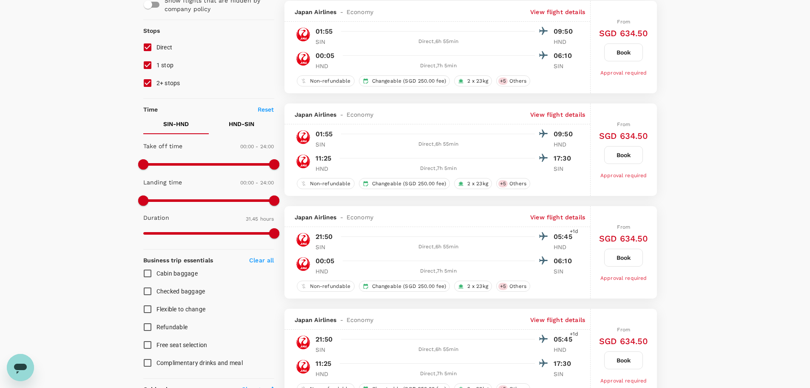
scroll to position [85, 0]
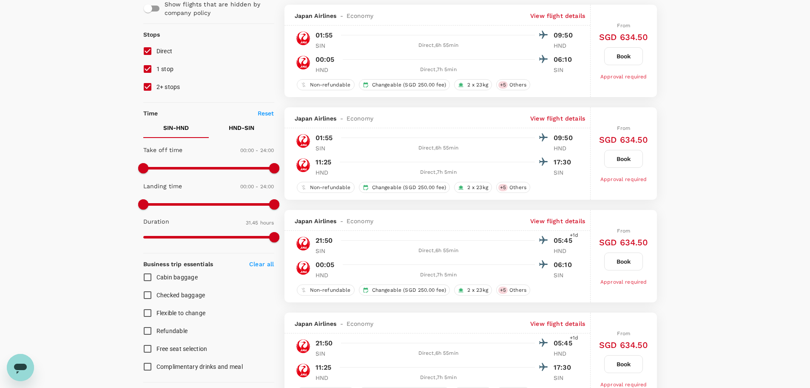
click at [150, 72] on input "1 stop" at bounding box center [148, 69] width 18 height 18
checkbox input "false"
click at [149, 86] on input "2+ stops" at bounding box center [148, 87] width 18 height 18
checkbox input "false"
type input "SGD"
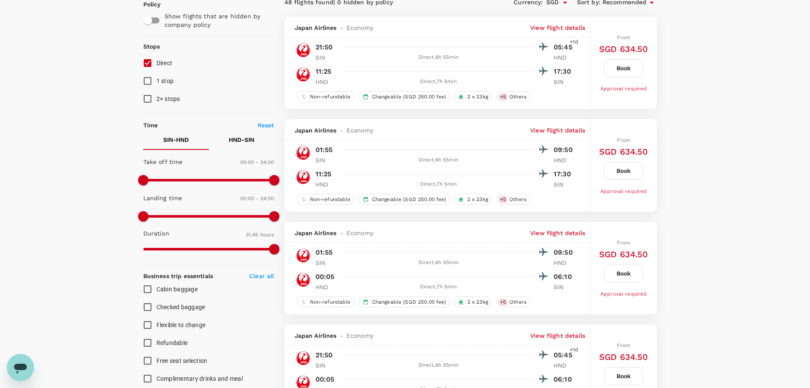
scroll to position [0, 0]
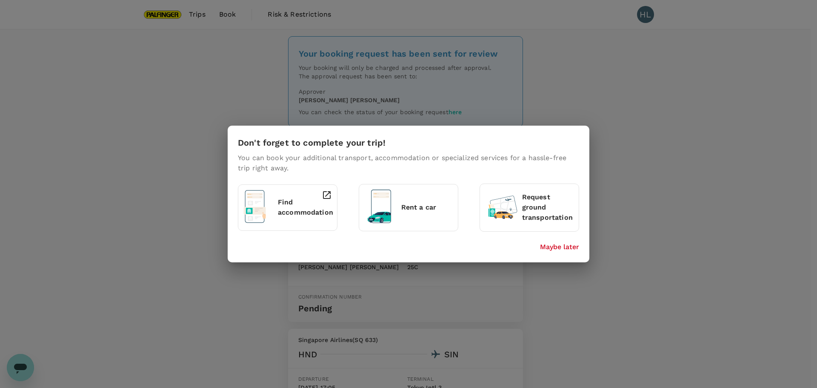
click at [575, 248] on p "Maybe later" at bounding box center [559, 247] width 39 height 10
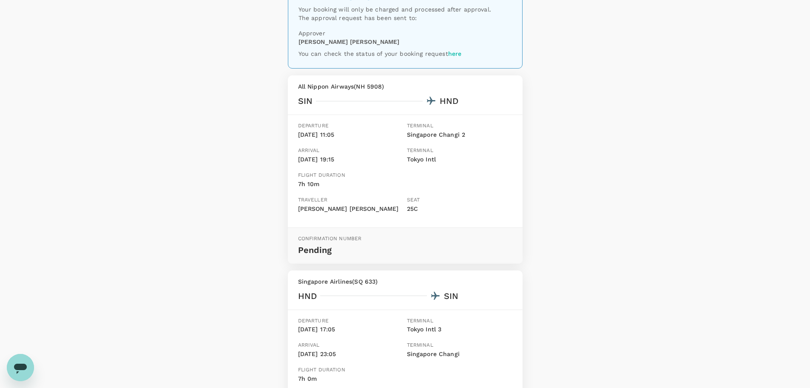
scroll to position [43, 0]
